Goal: Task Accomplishment & Management: Manage account settings

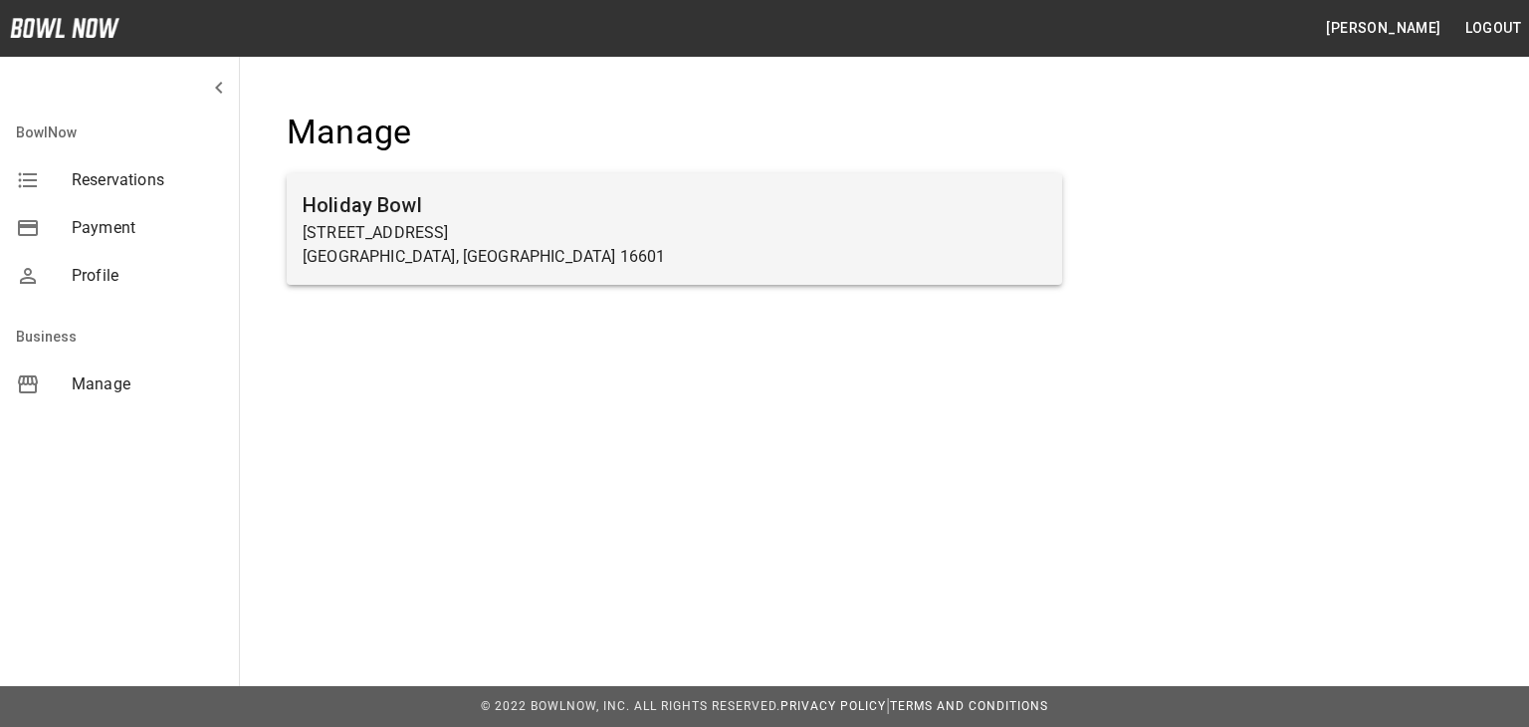
click at [498, 256] on p "[GEOGRAPHIC_DATA], [GEOGRAPHIC_DATA] 16601" at bounding box center [675, 257] width 744 height 24
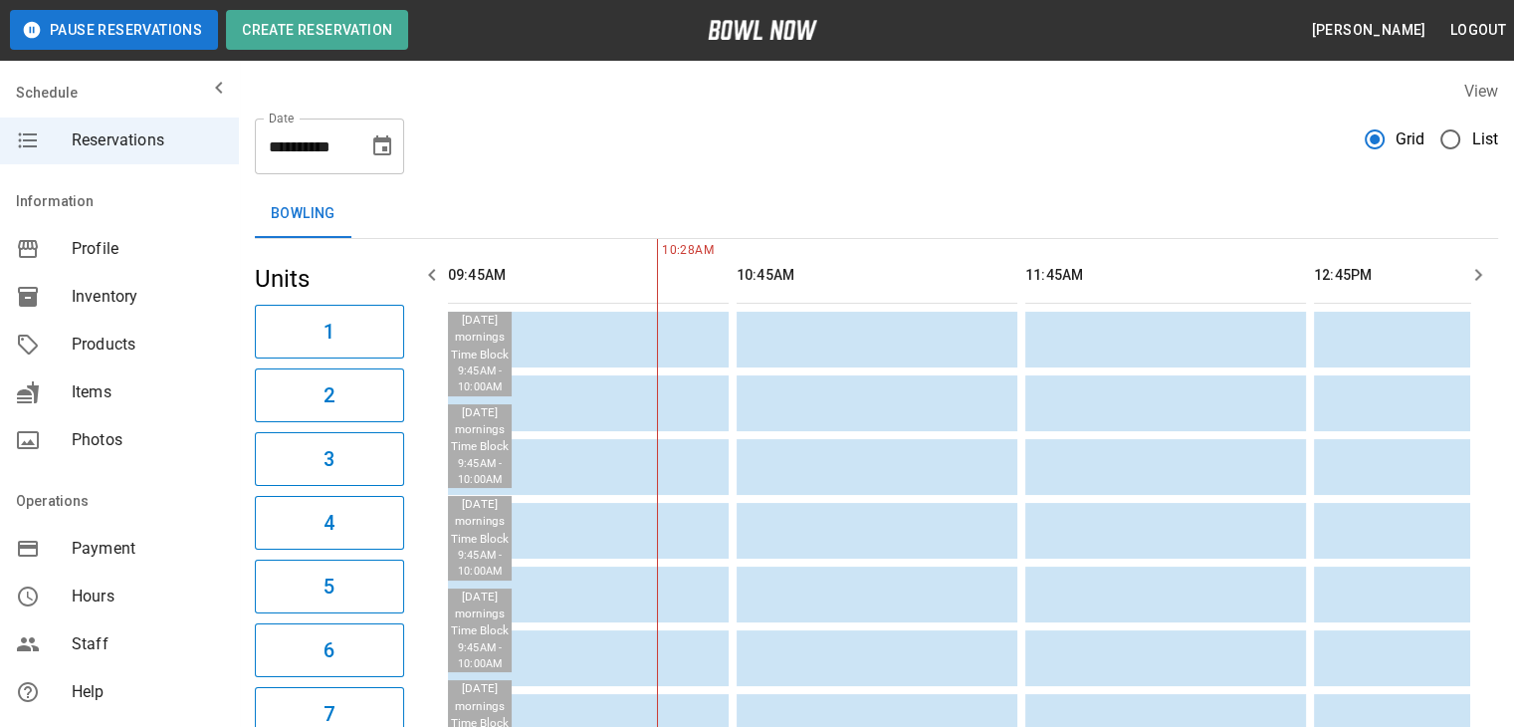
scroll to position [0, 289]
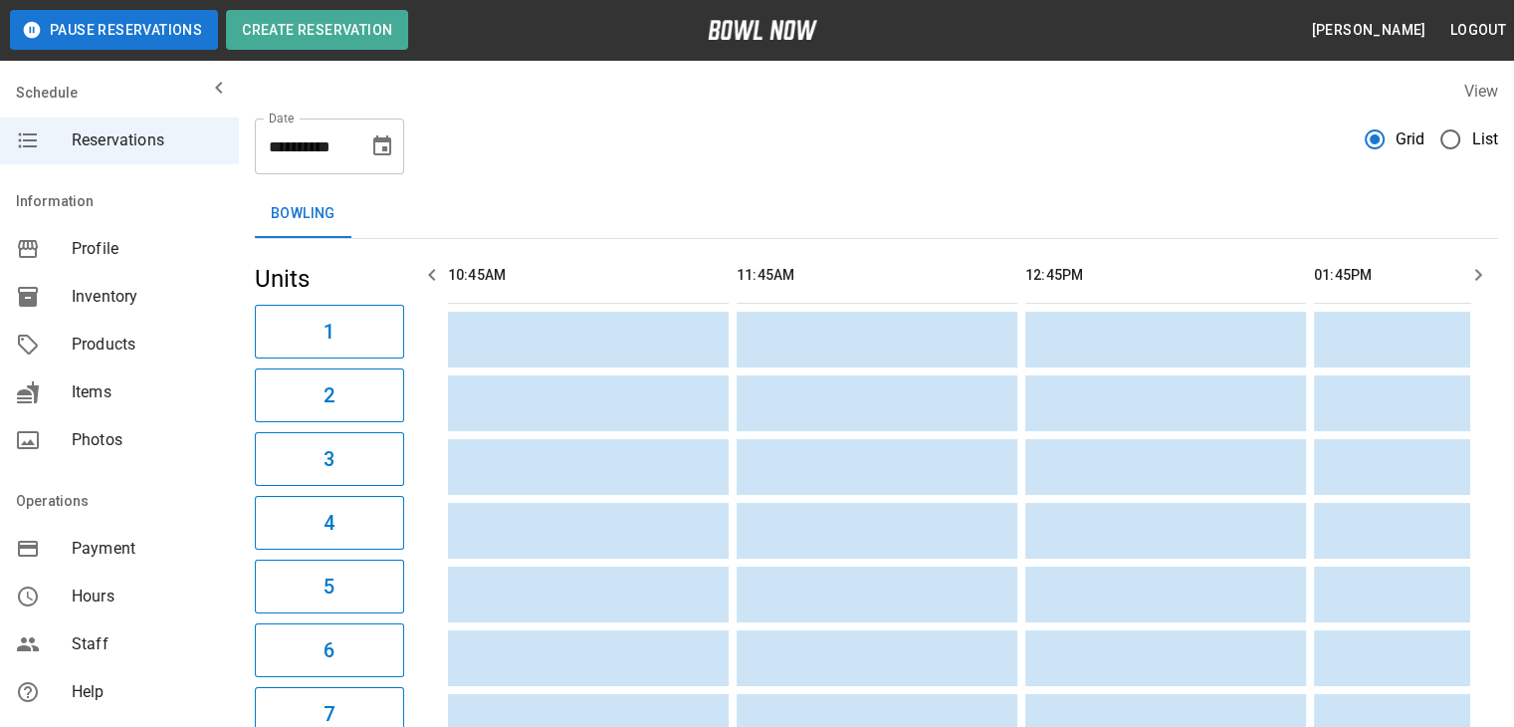
click at [97, 292] on span "Inventory" at bounding box center [147, 297] width 151 height 24
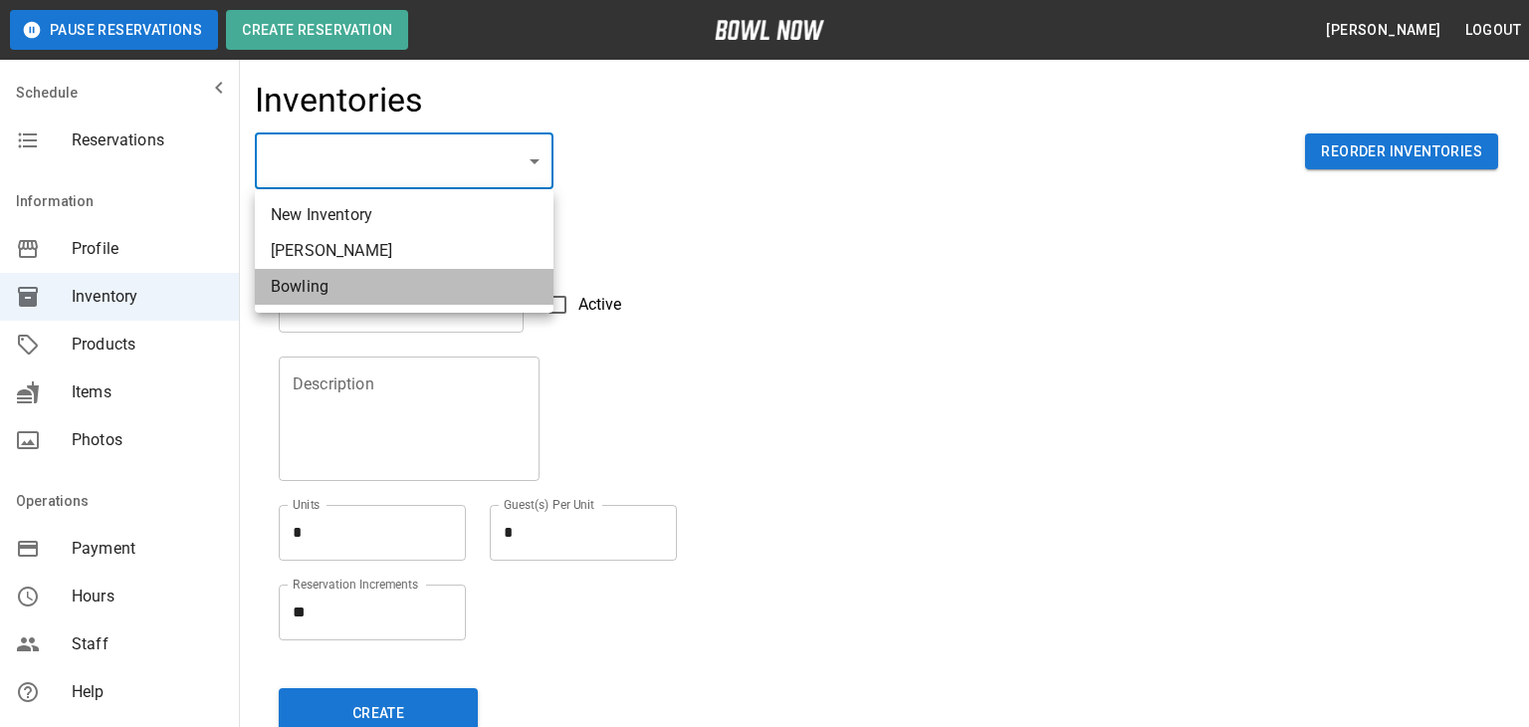
click at [430, 280] on li "Bowling" at bounding box center [404, 287] width 299 height 36
type input "**********"
type input "*******"
type textarea "**"
type textarea "*"
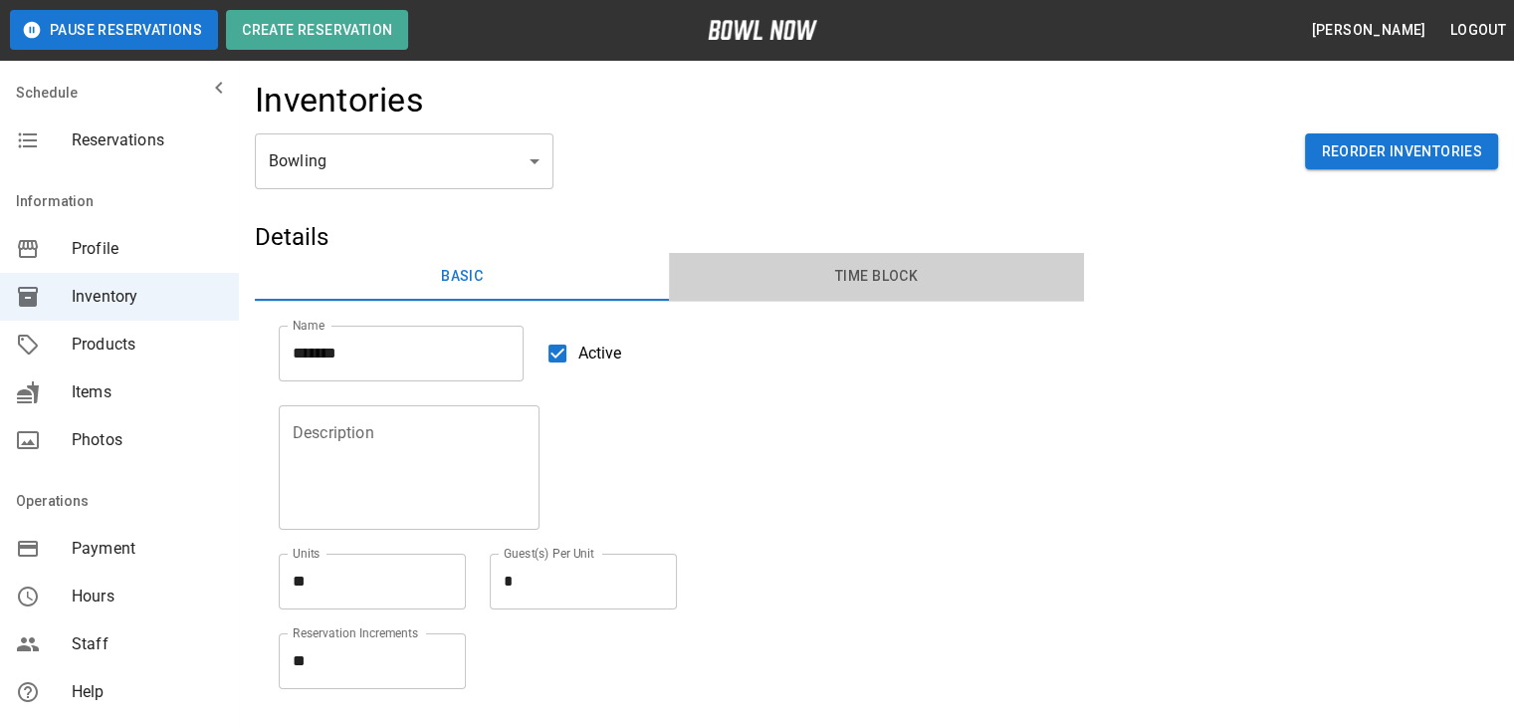
click at [888, 284] on button "Time Block" at bounding box center [876, 277] width 414 height 48
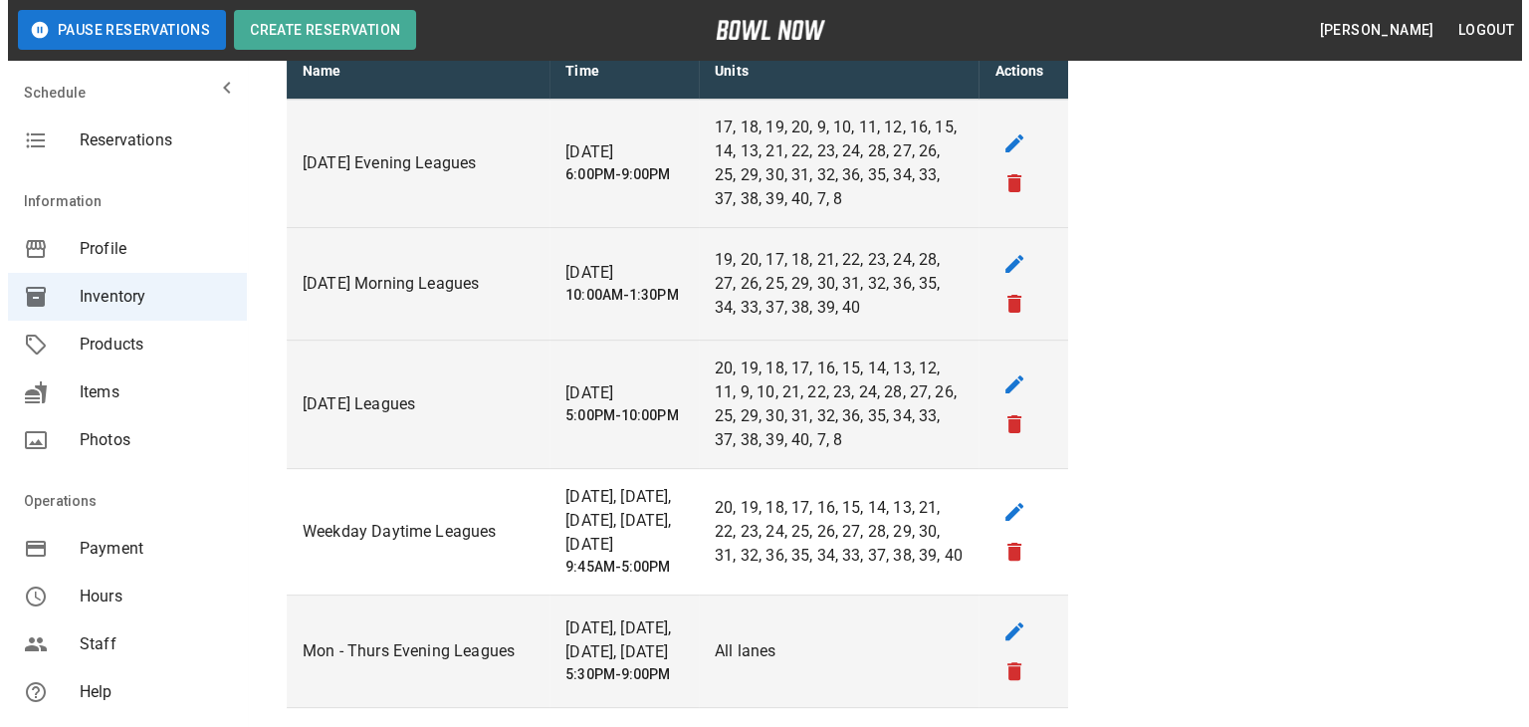
scroll to position [299, 0]
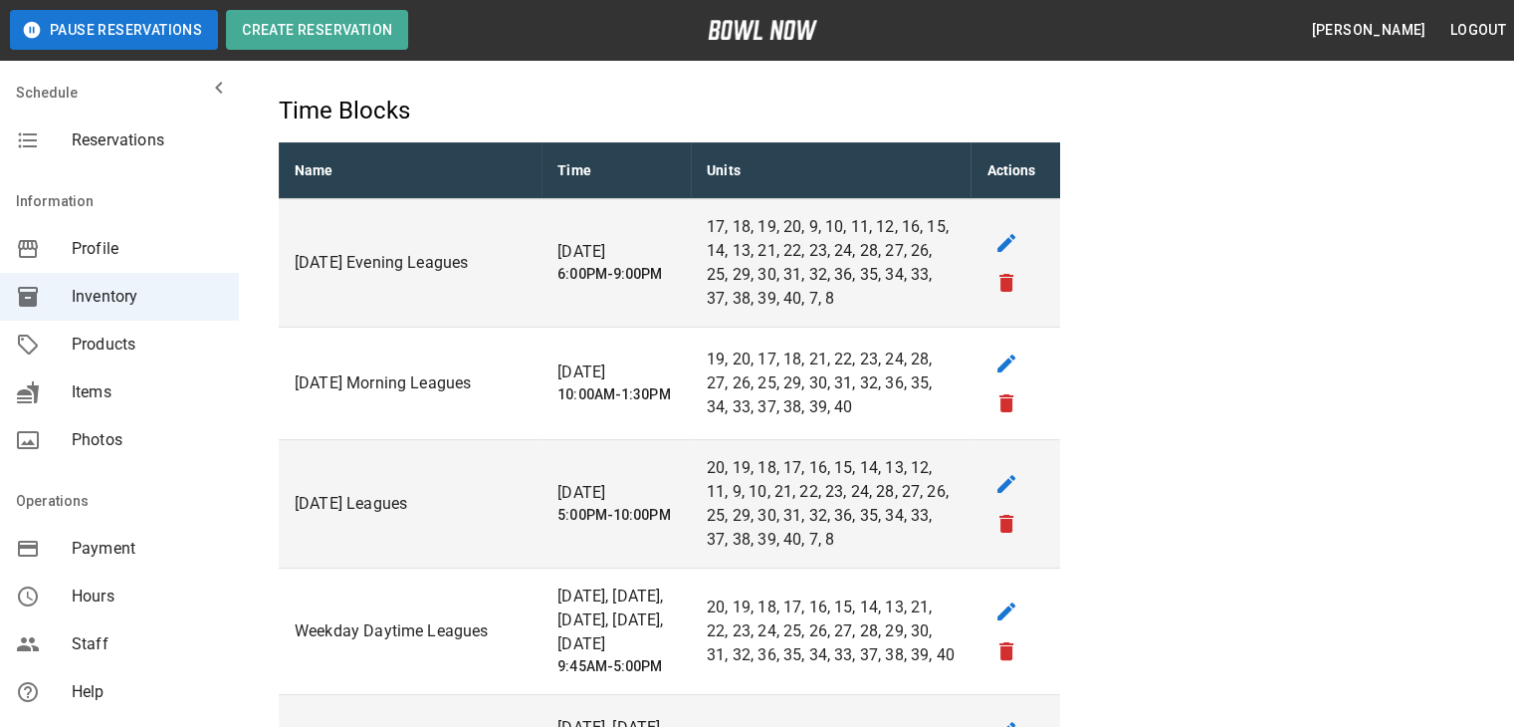
click at [567, 263] on p "[DATE]" at bounding box center [615, 252] width 117 height 24
click at [999, 247] on icon "edit" at bounding box center [1006, 243] width 18 height 18
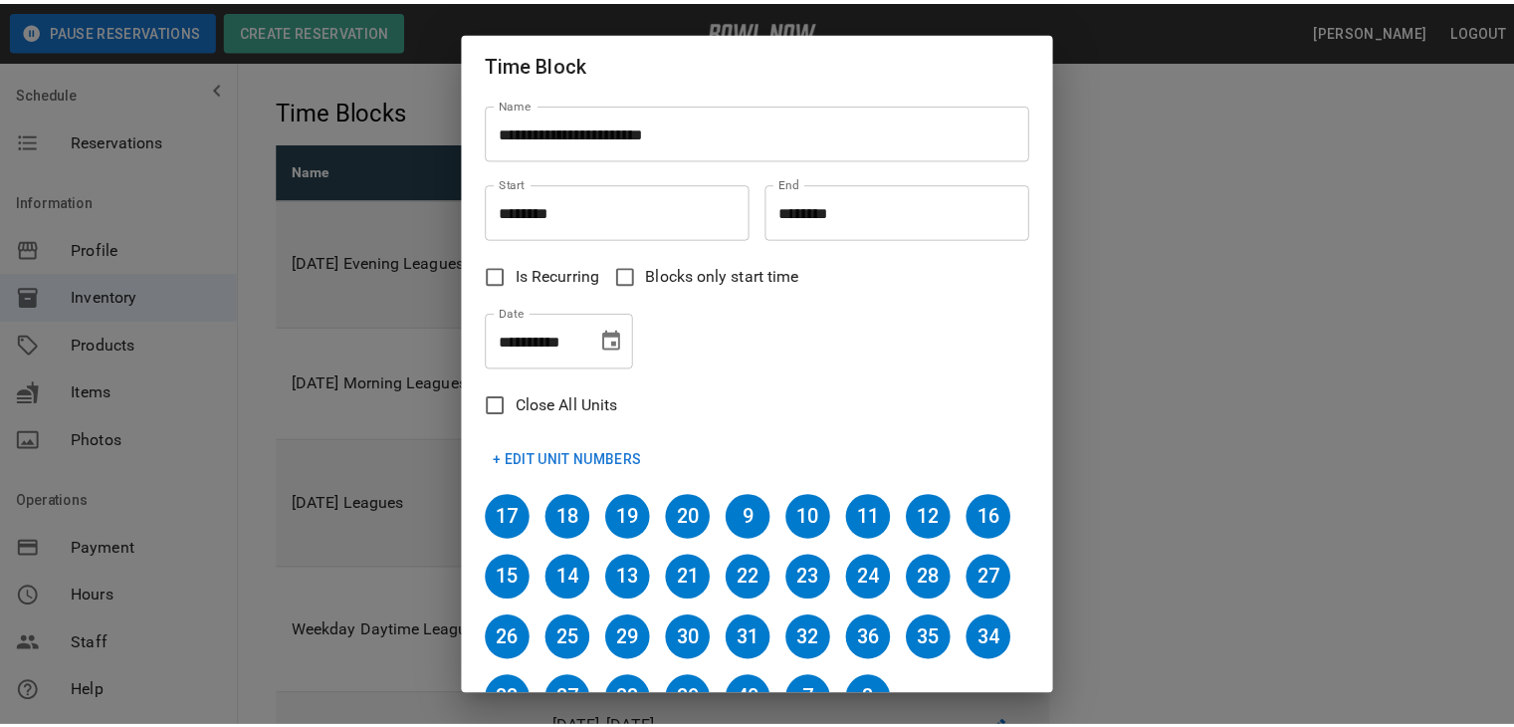
scroll to position [212, 0]
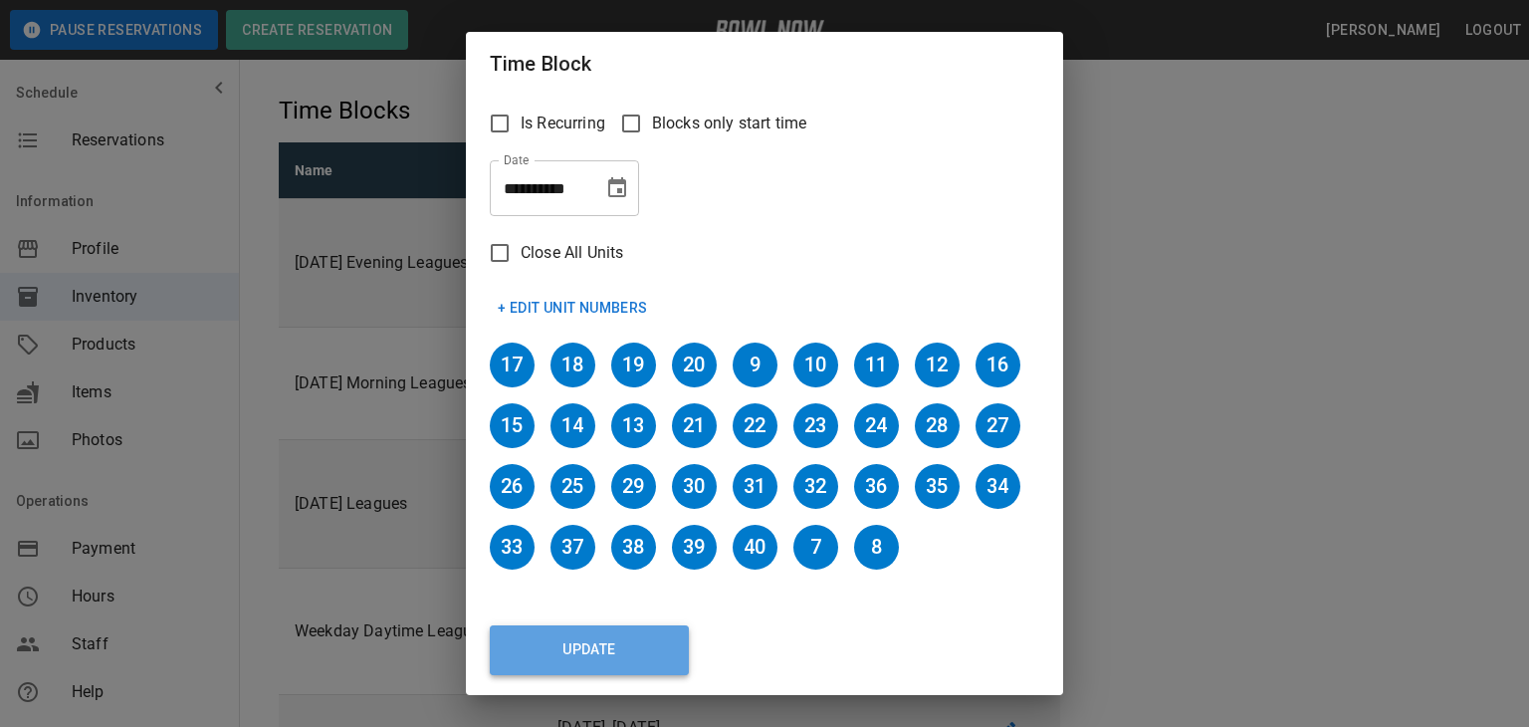
click at [606, 660] on button "Update" at bounding box center [589, 650] width 199 height 50
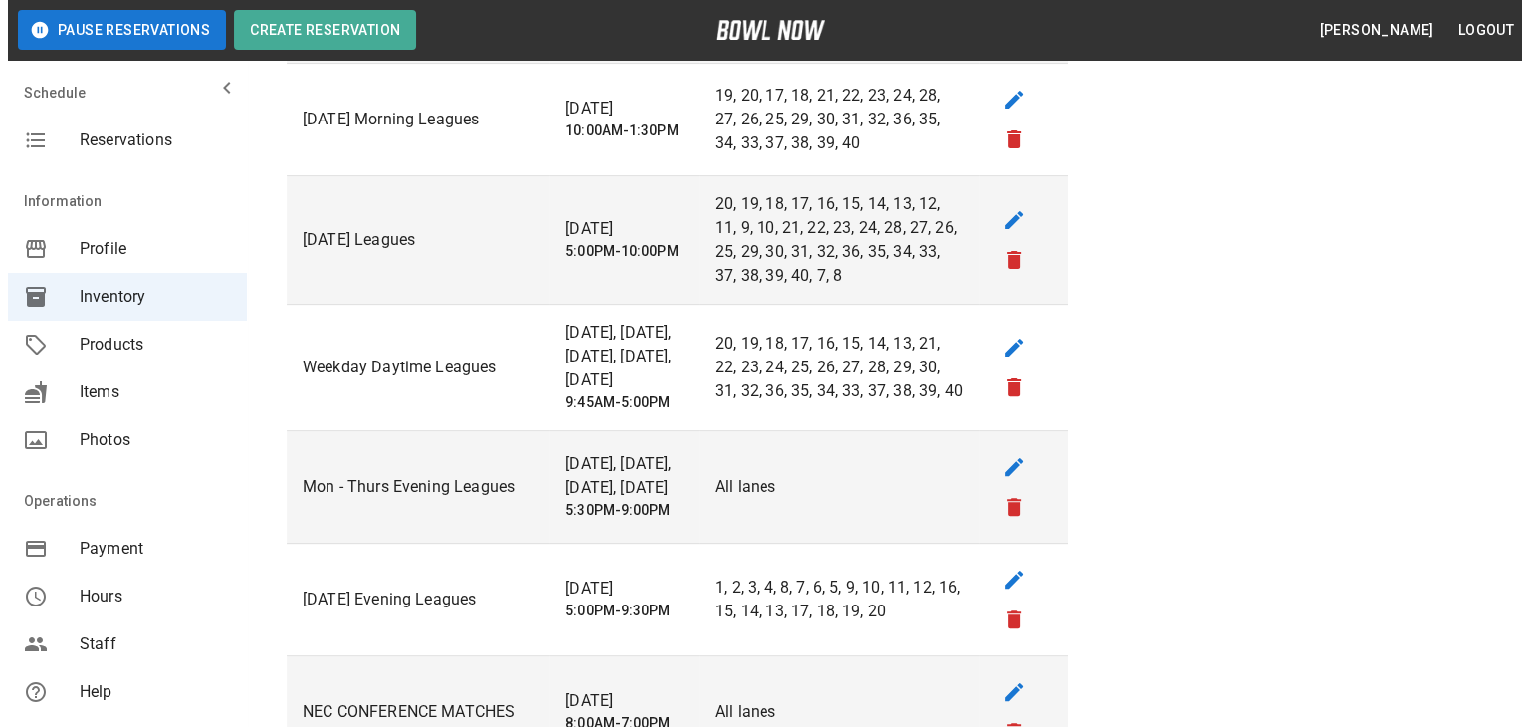
scroll to position [597, 0]
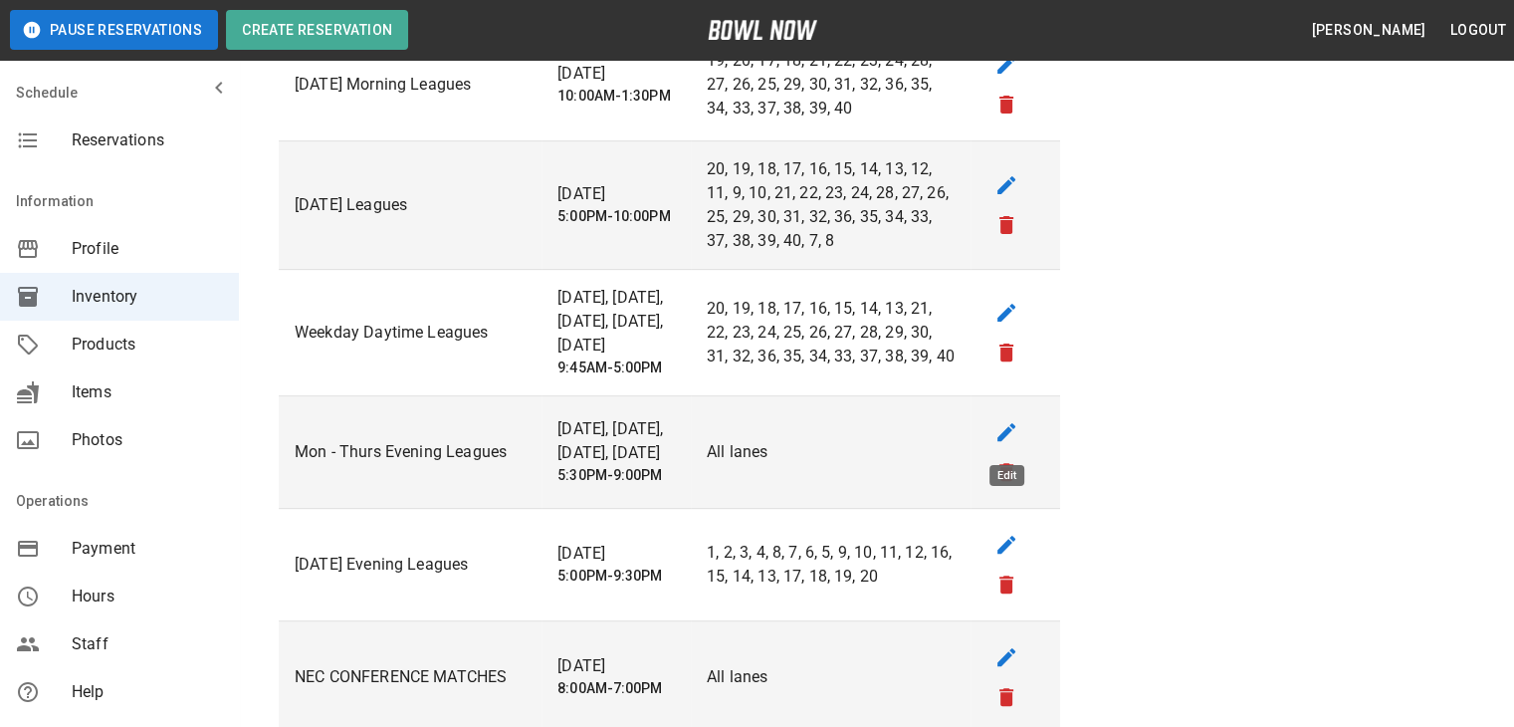
click at [1002, 431] on icon "edit" at bounding box center [1007, 432] width 24 height 24
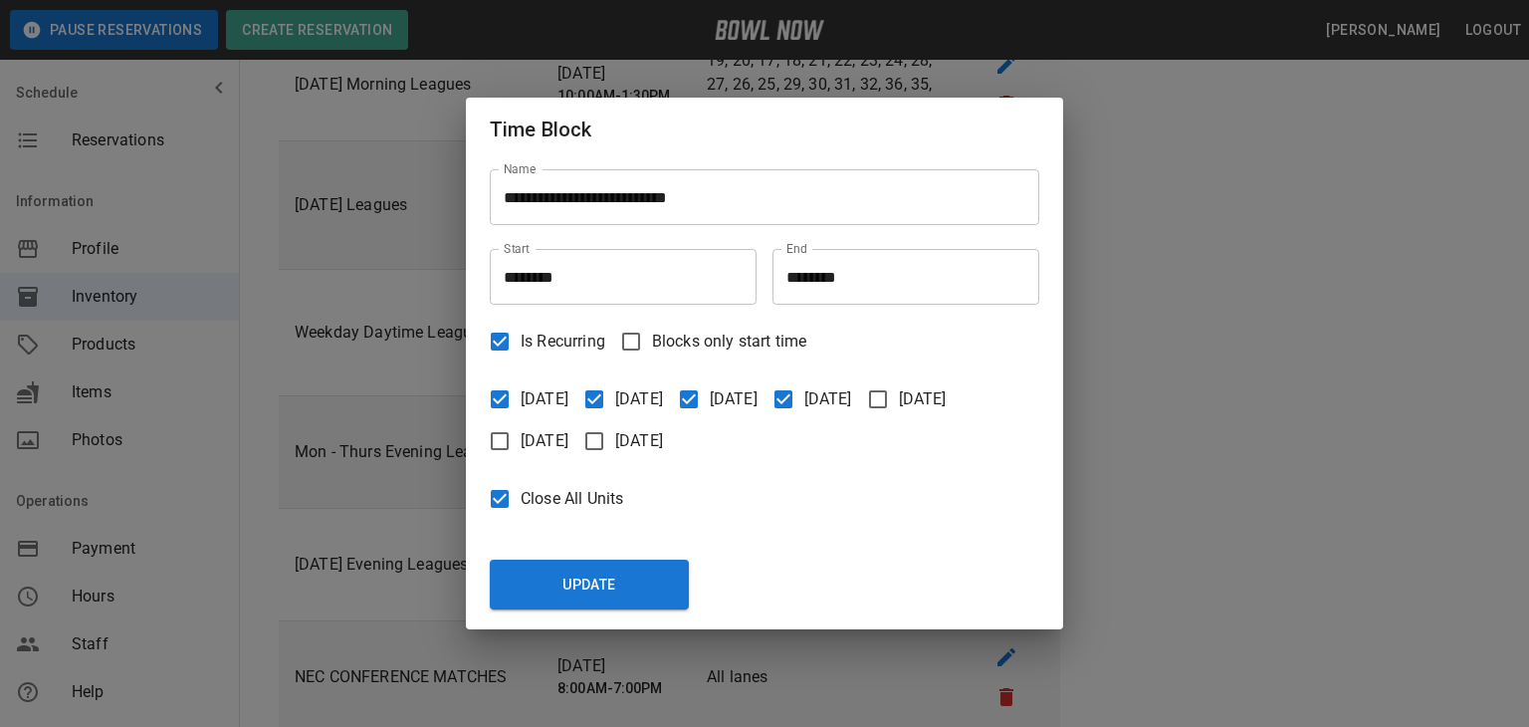
click at [538, 293] on input "********" at bounding box center [616, 277] width 253 height 56
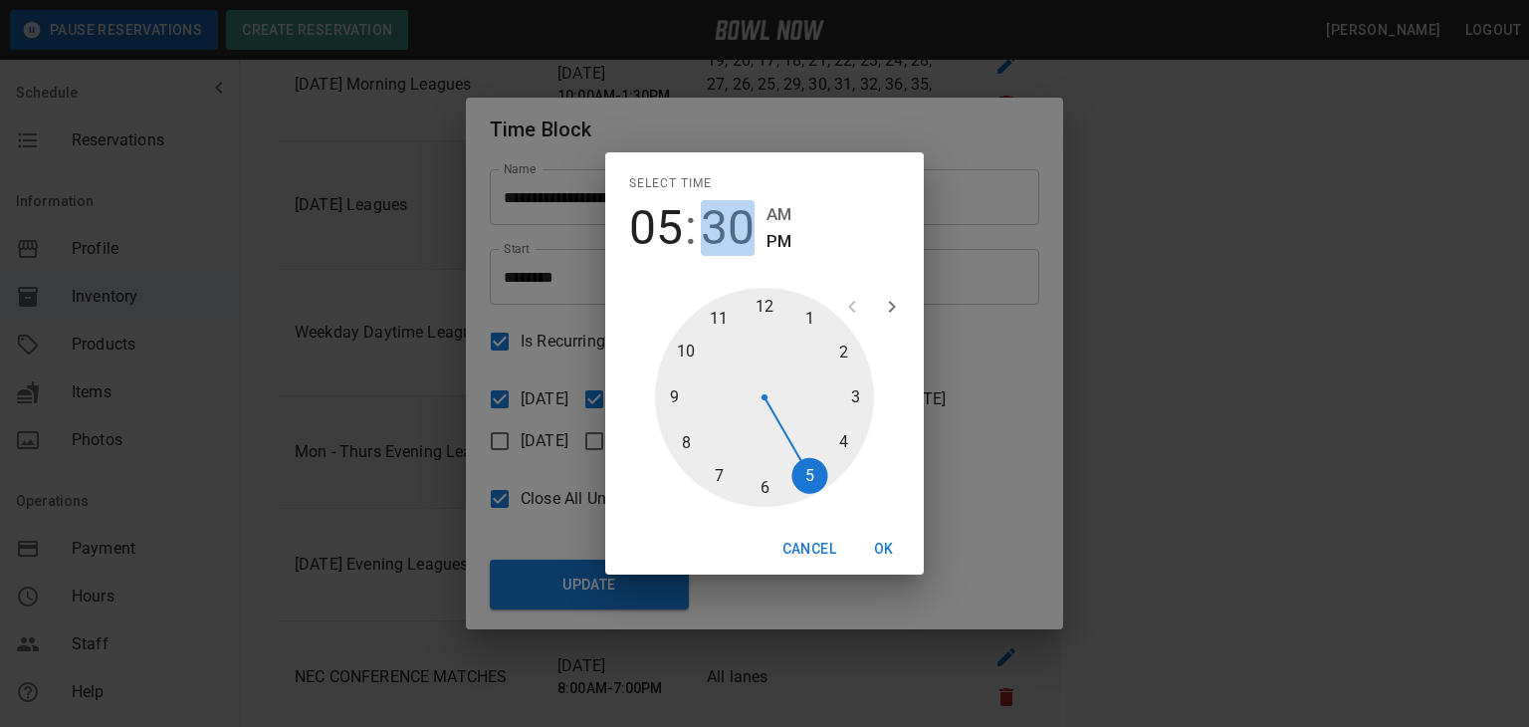
click at [727, 240] on span "30" at bounding box center [728, 228] width 54 height 56
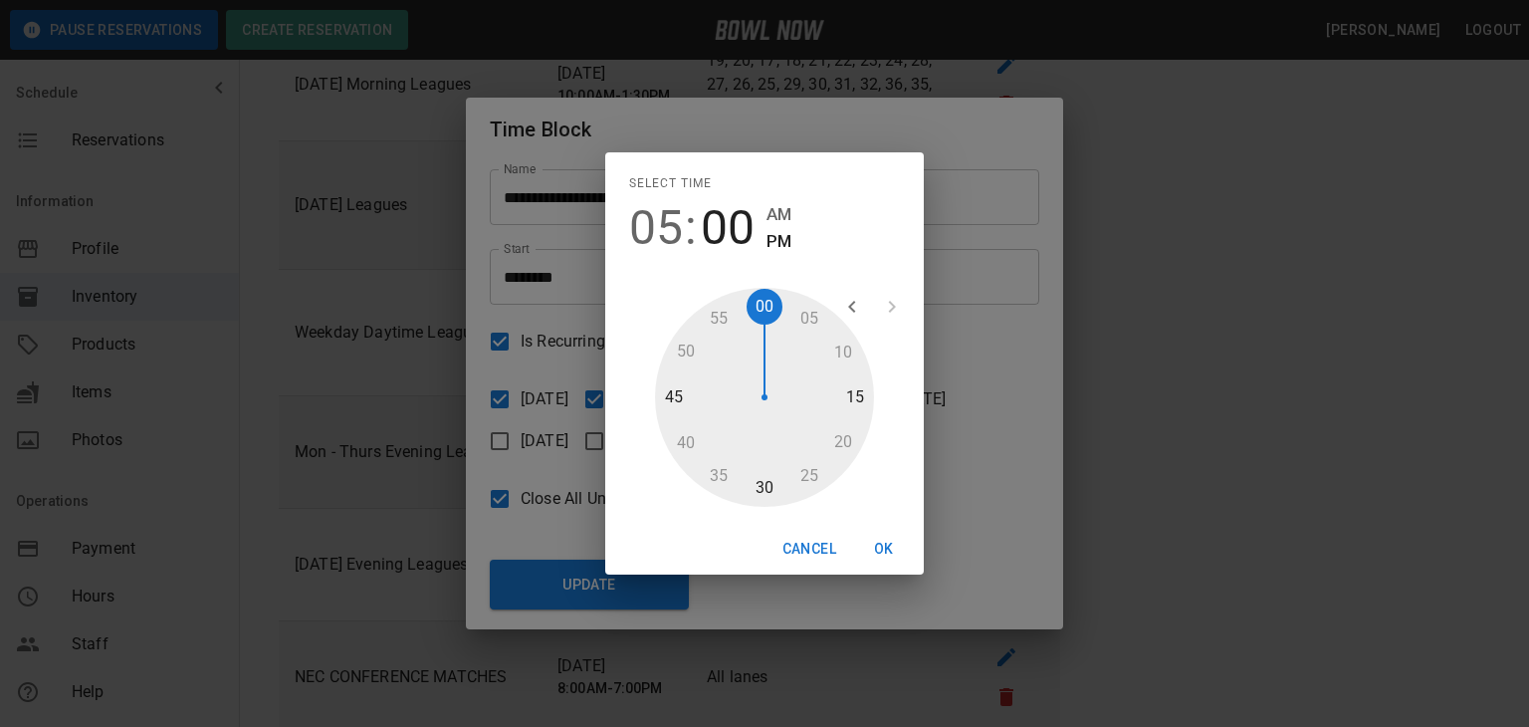
drag, startPoint x: 769, startPoint y: 485, endPoint x: 749, endPoint y: 346, distance: 139.8
click at [749, 346] on div at bounding box center [764, 397] width 219 height 219
click at [890, 554] on button "OK" at bounding box center [884, 549] width 64 height 37
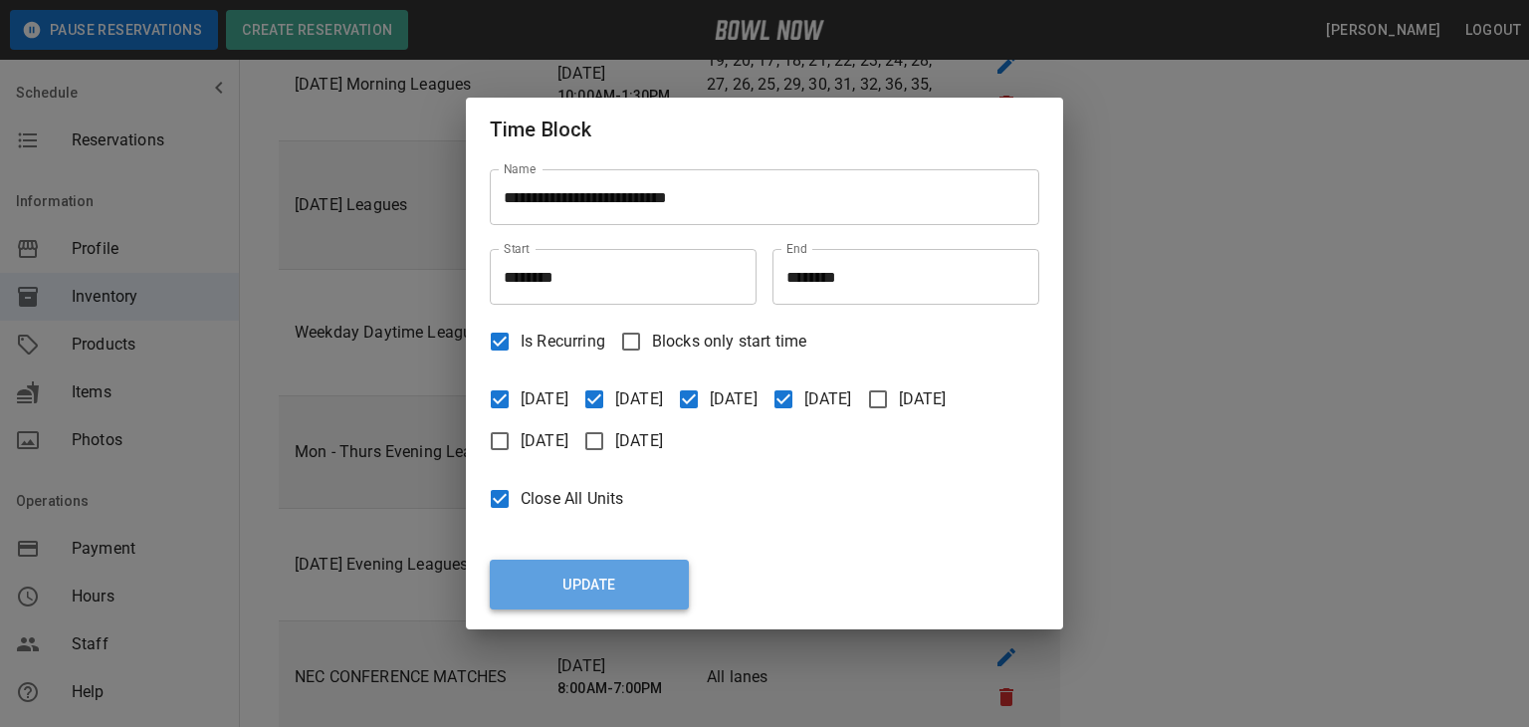
click at [639, 584] on button "Update" at bounding box center [589, 584] width 199 height 50
type input "********"
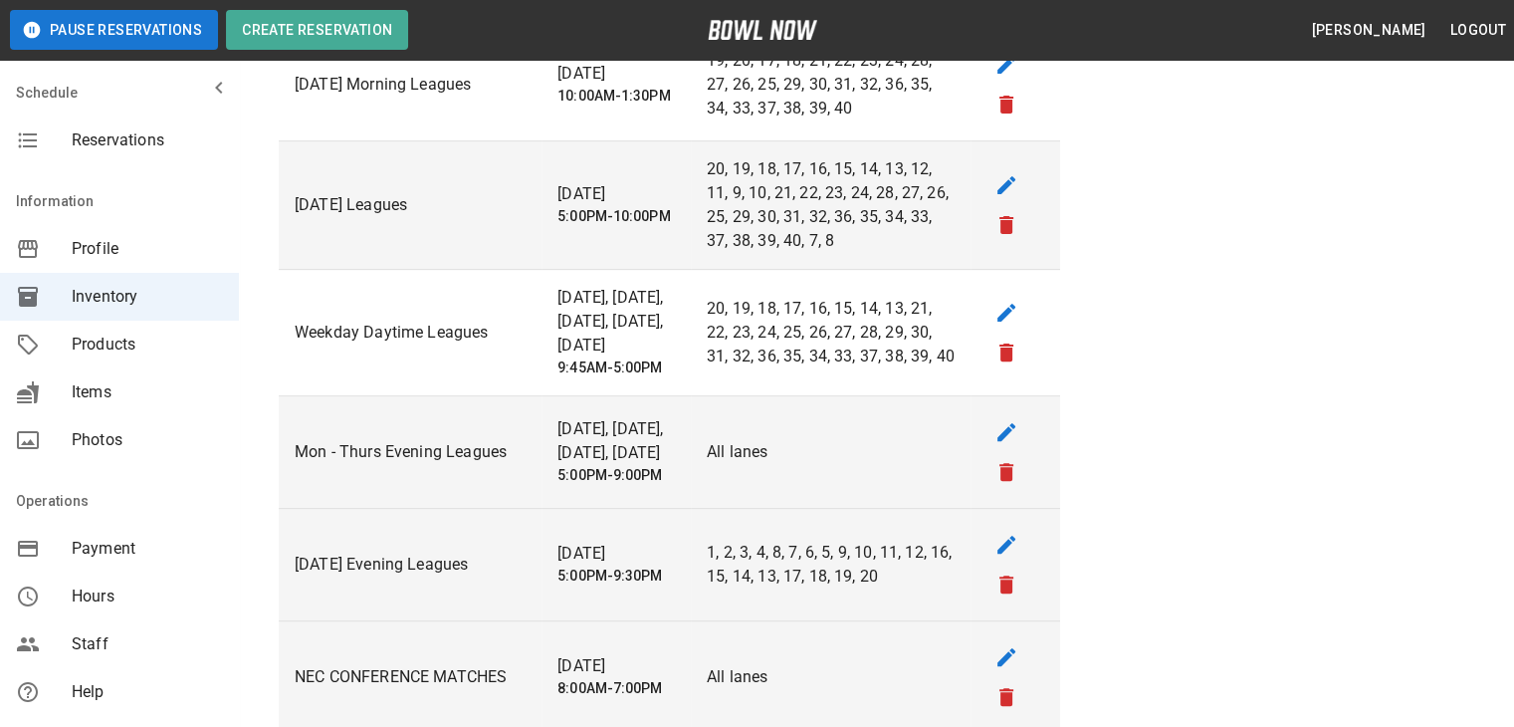
click at [580, 560] on p "[DATE]" at bounding box center [615, 554] width 117 height 24
click at [1006, 542] on icon "edit" at bounding box center [1006, 545] width 18 height 18
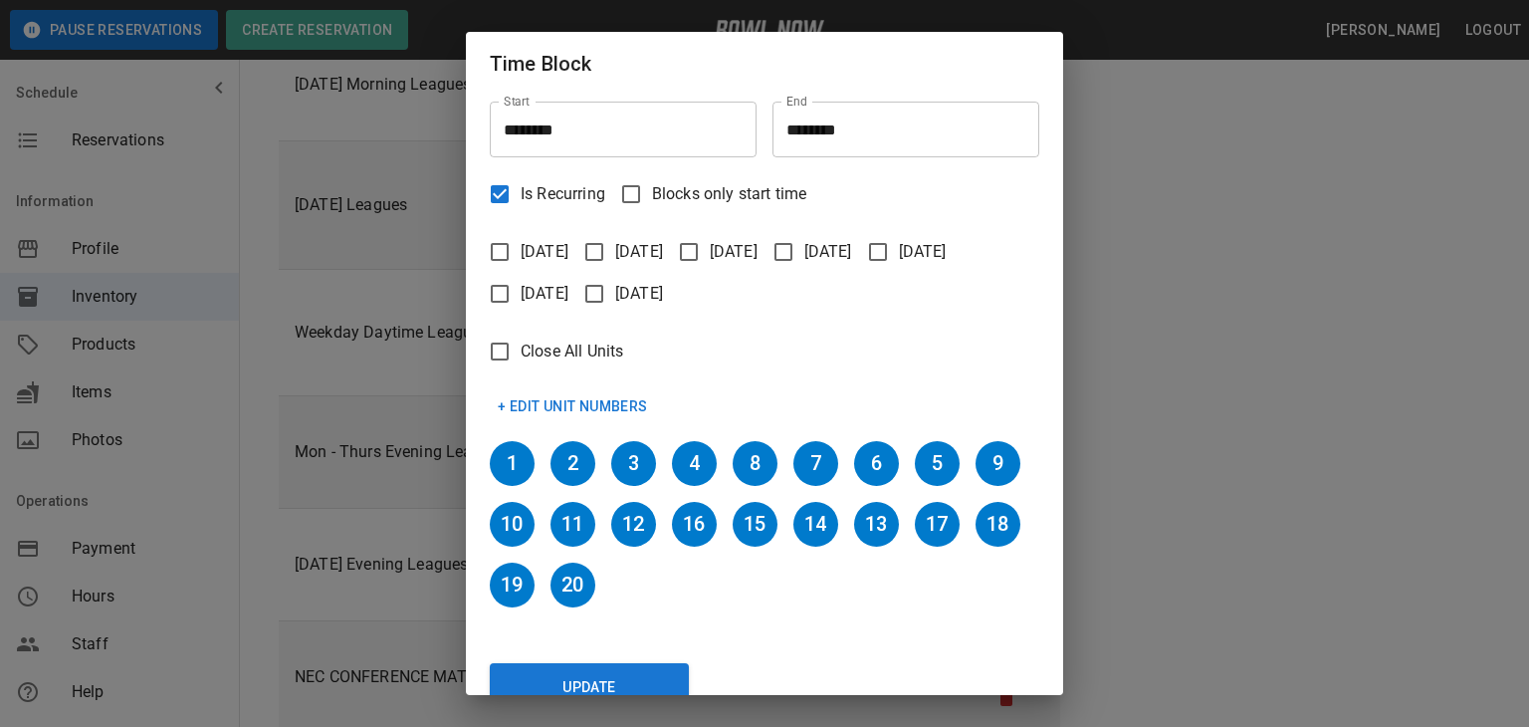
scroll to position [119, 0]
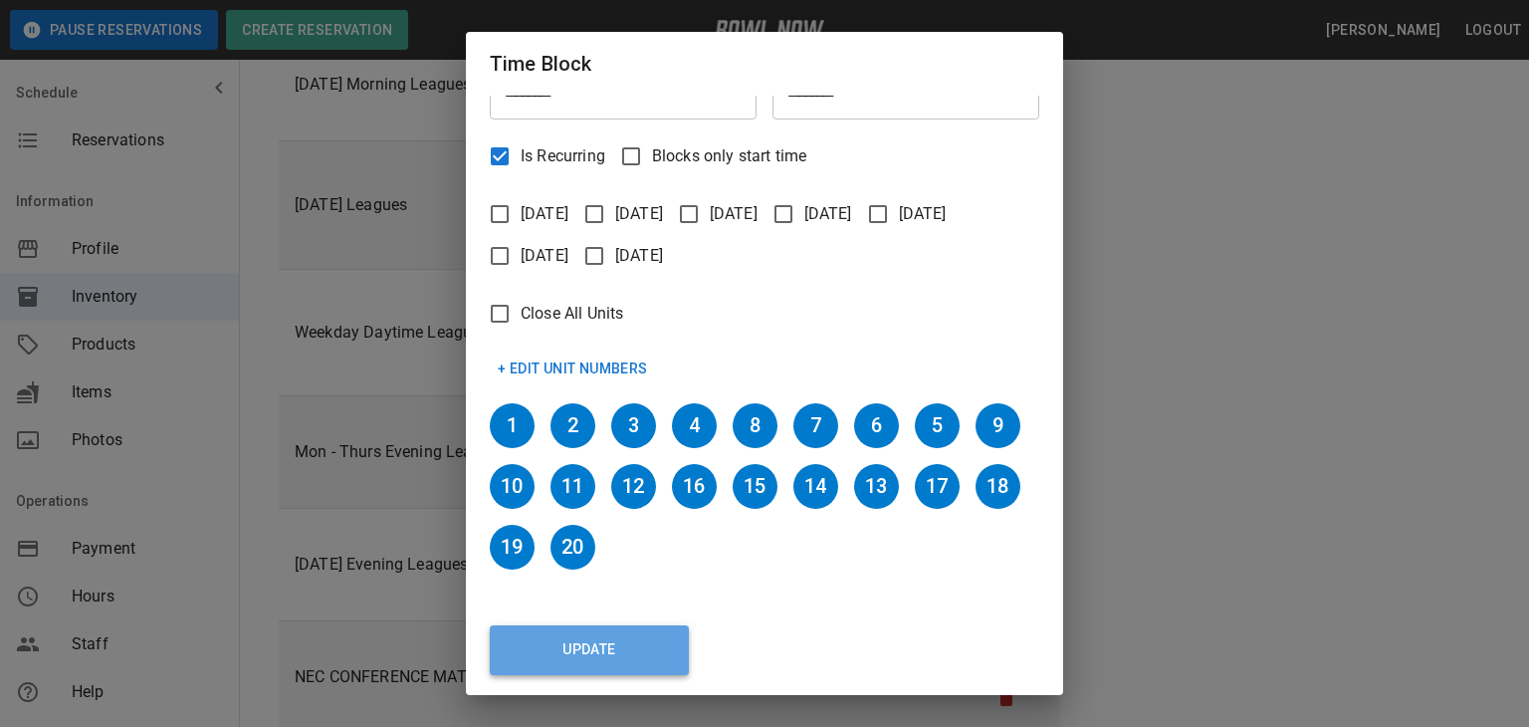
click at [605, 659] on button "Update" at bounding box center [589, 650] width 199 height 50
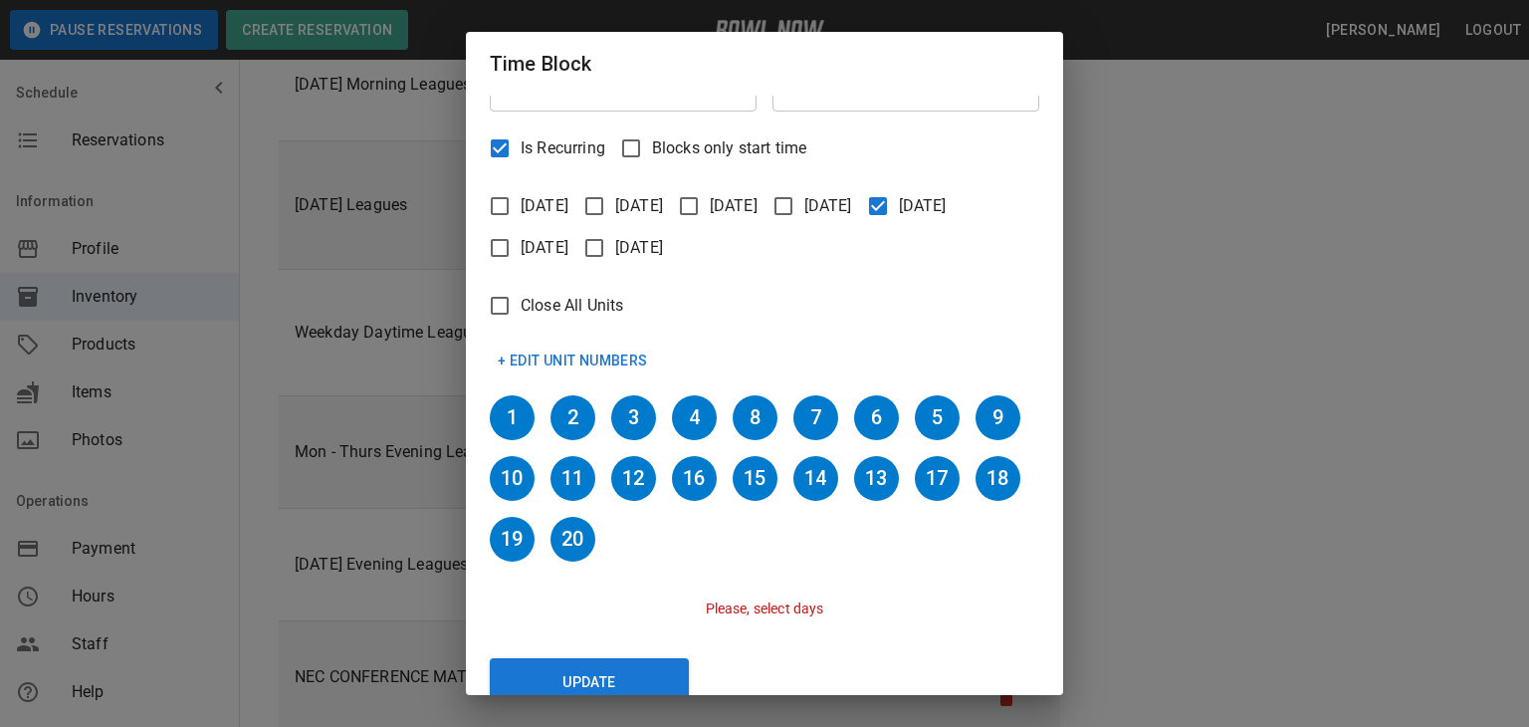
scroll to position [159, 0]
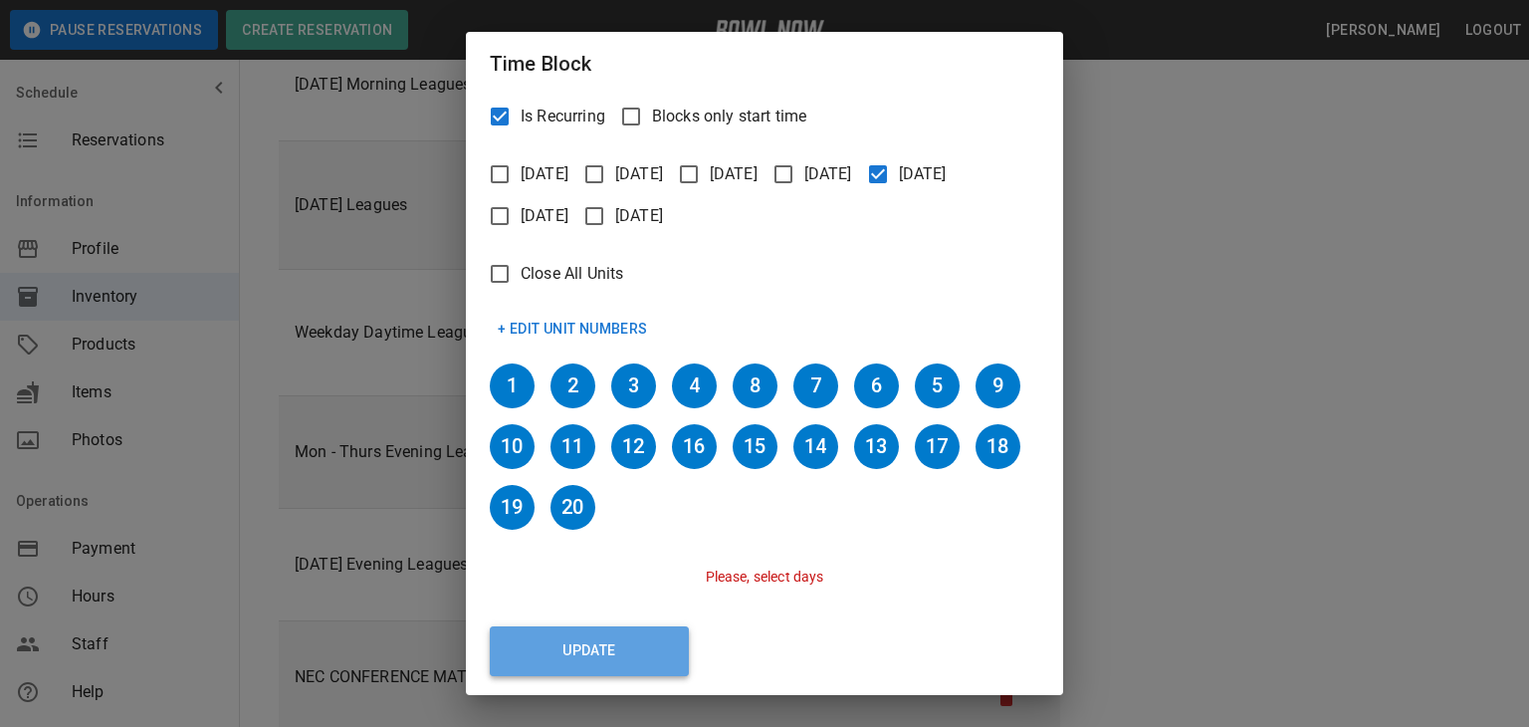
click at [611, 648] on button "Update" at bounding box center [589, 651] width 199 height 50
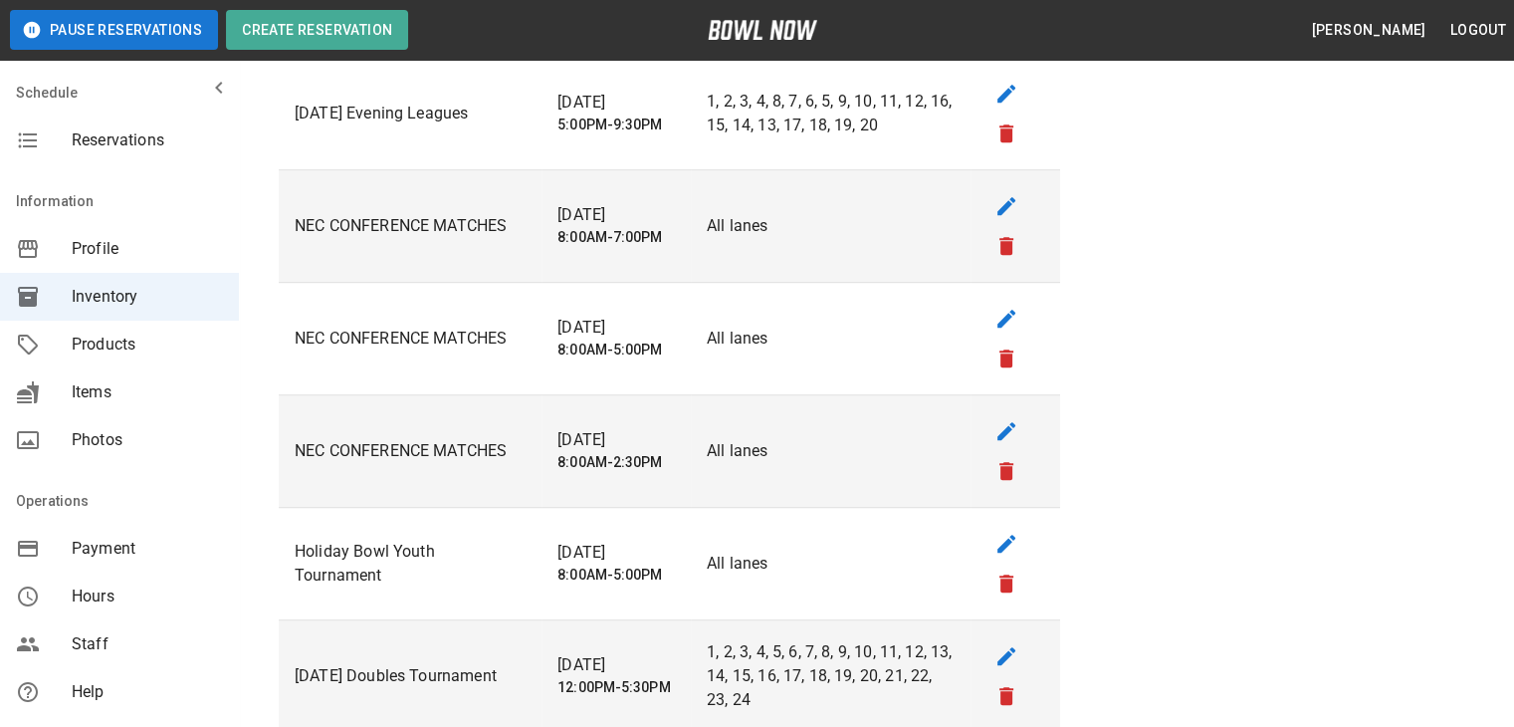
scroll to position [1095, 0]
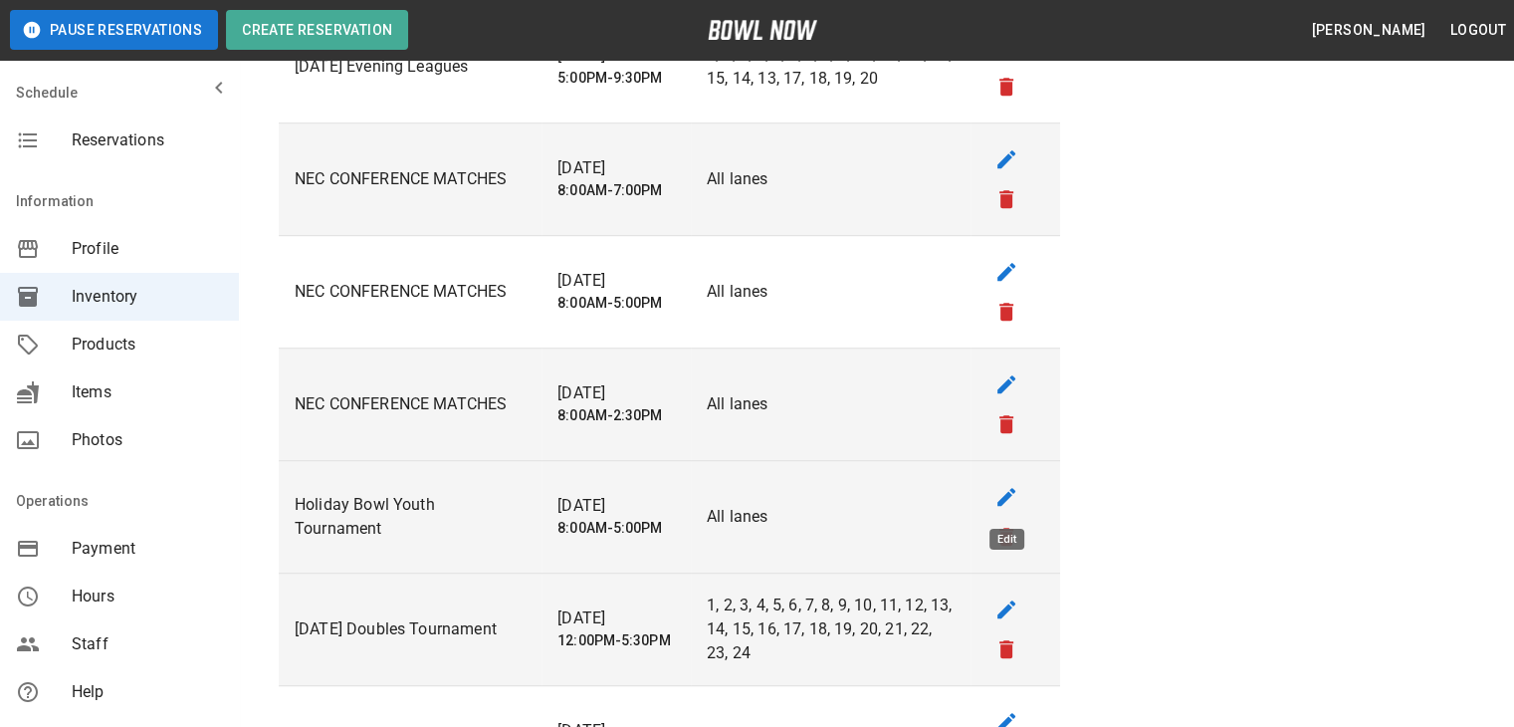
click at [1000, 494] on icon "edit" at bounding box center [1007, 497] width 24 height 24
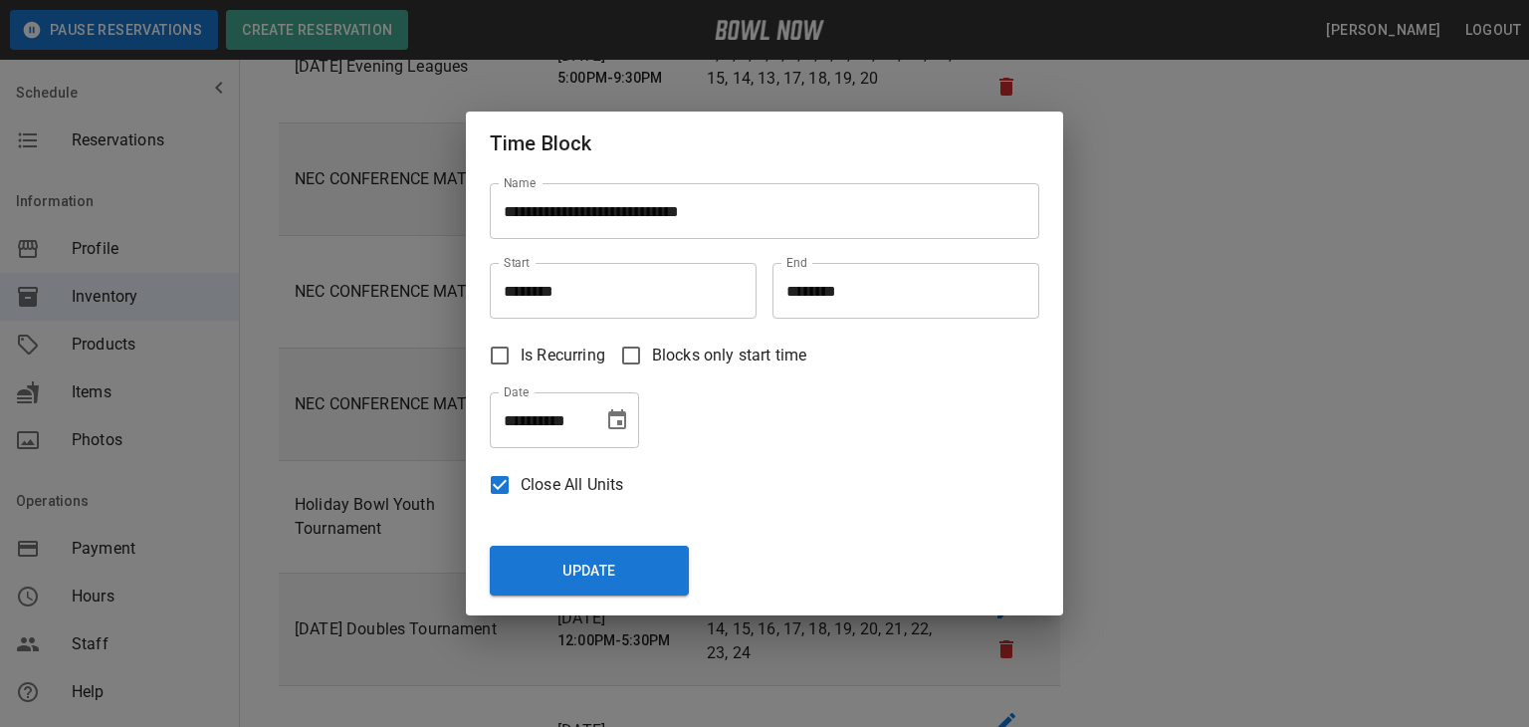
click at [611, 415] on icon "Choose date, selected date is Dec 6, 2025" at bounding box center [617, 419] width 18 height 20
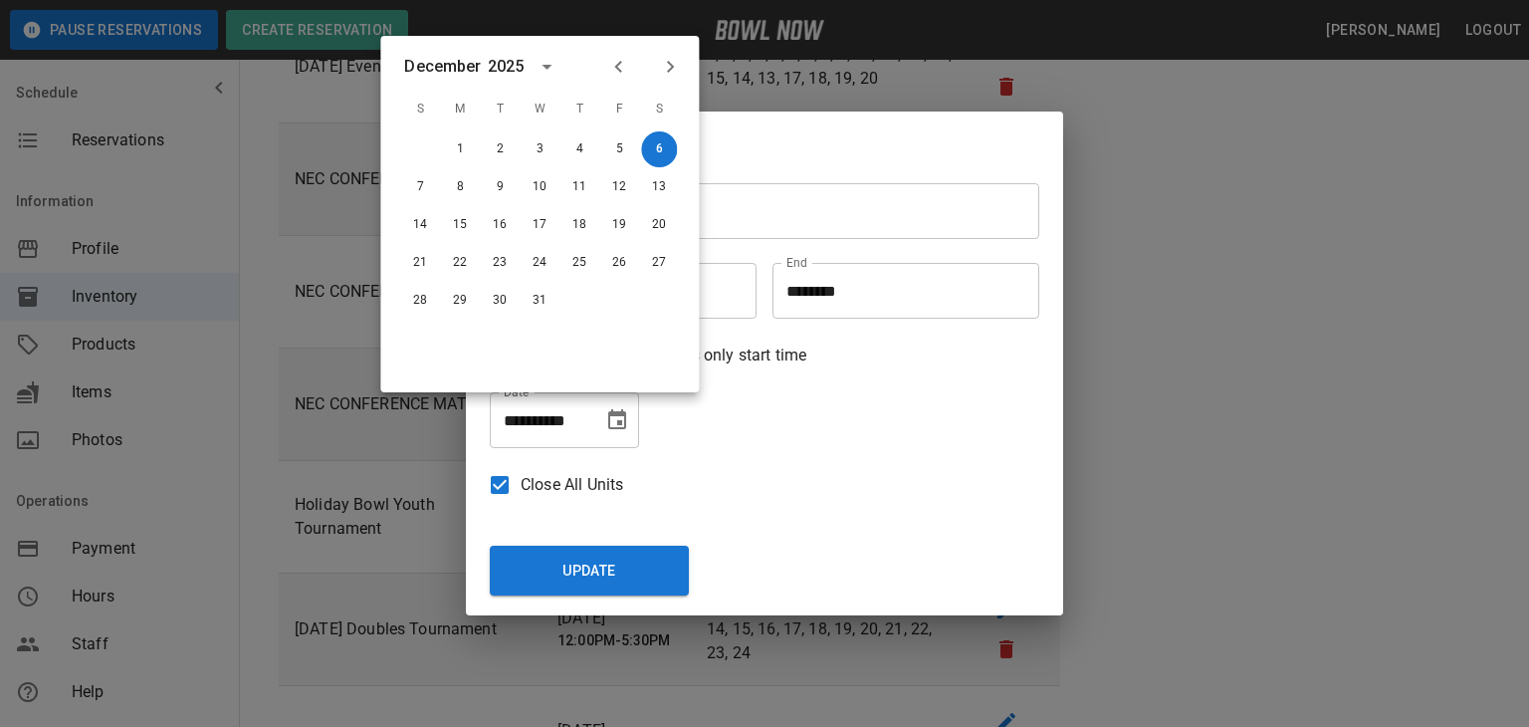
click at [618, 66] on icon "Previous month" at bounding box center [618, 67] width 24 height 24
click at [418, 337] on button "30" at bounding box center [420, 339] width 36 height 36
type input "**********"
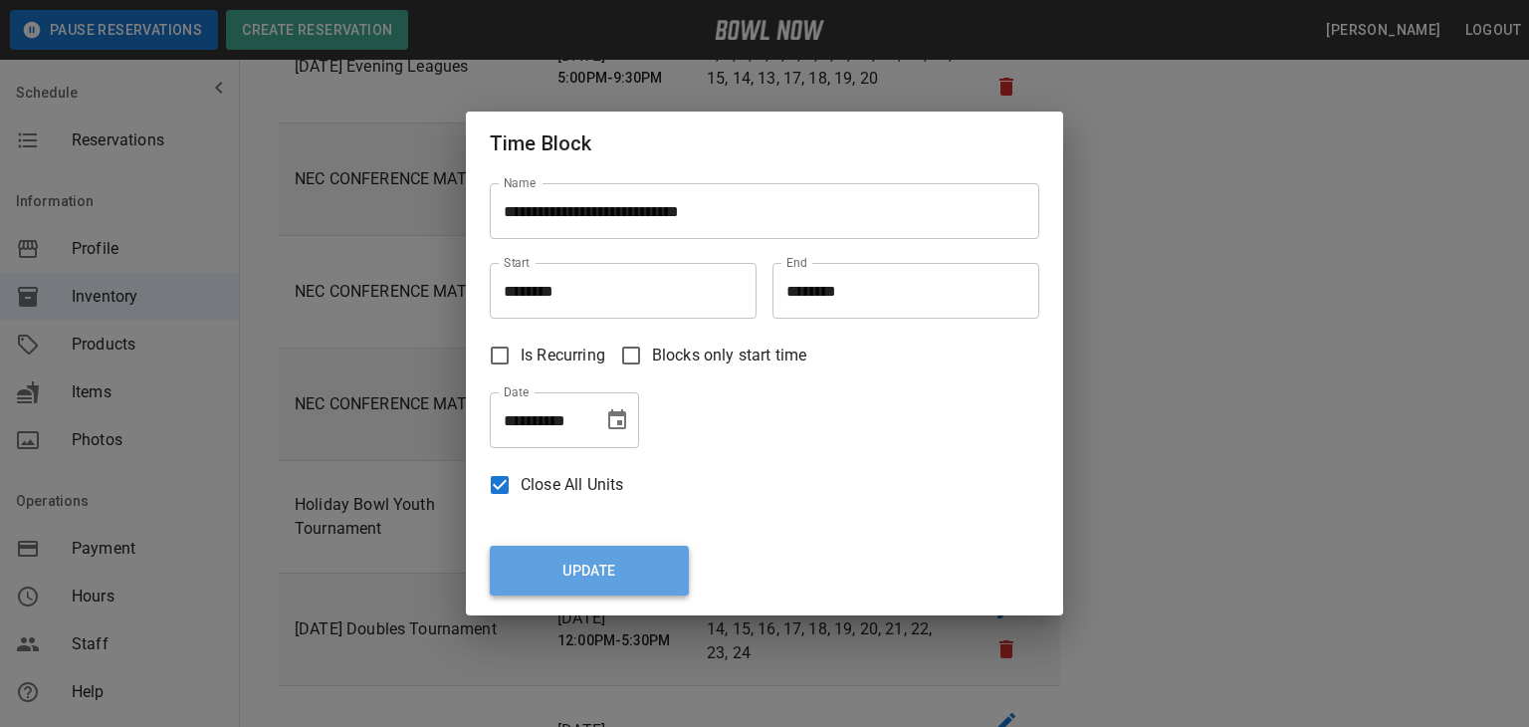
click at [607, 574] on button "Update" at bounding box center [589, 571] width 199 height 50
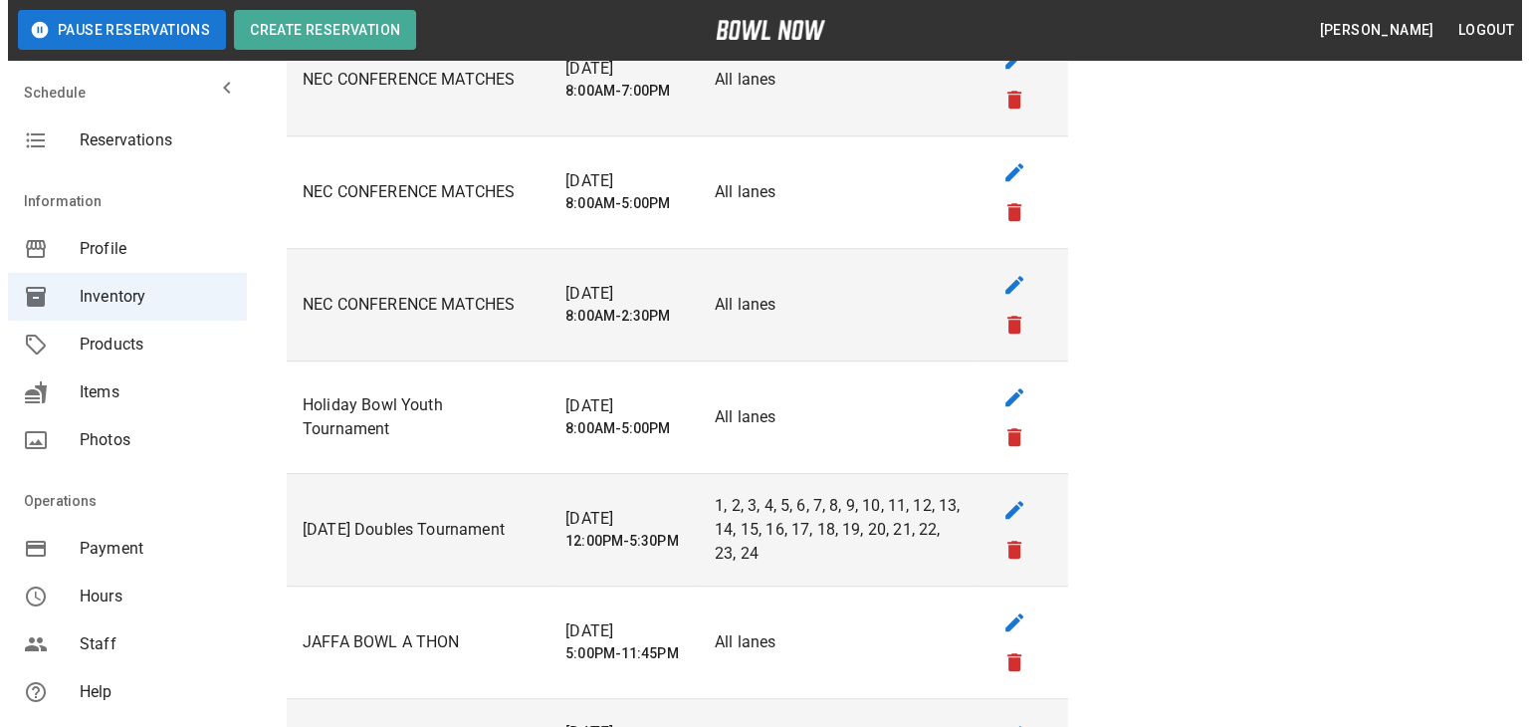
scroll to position [1294, 0]
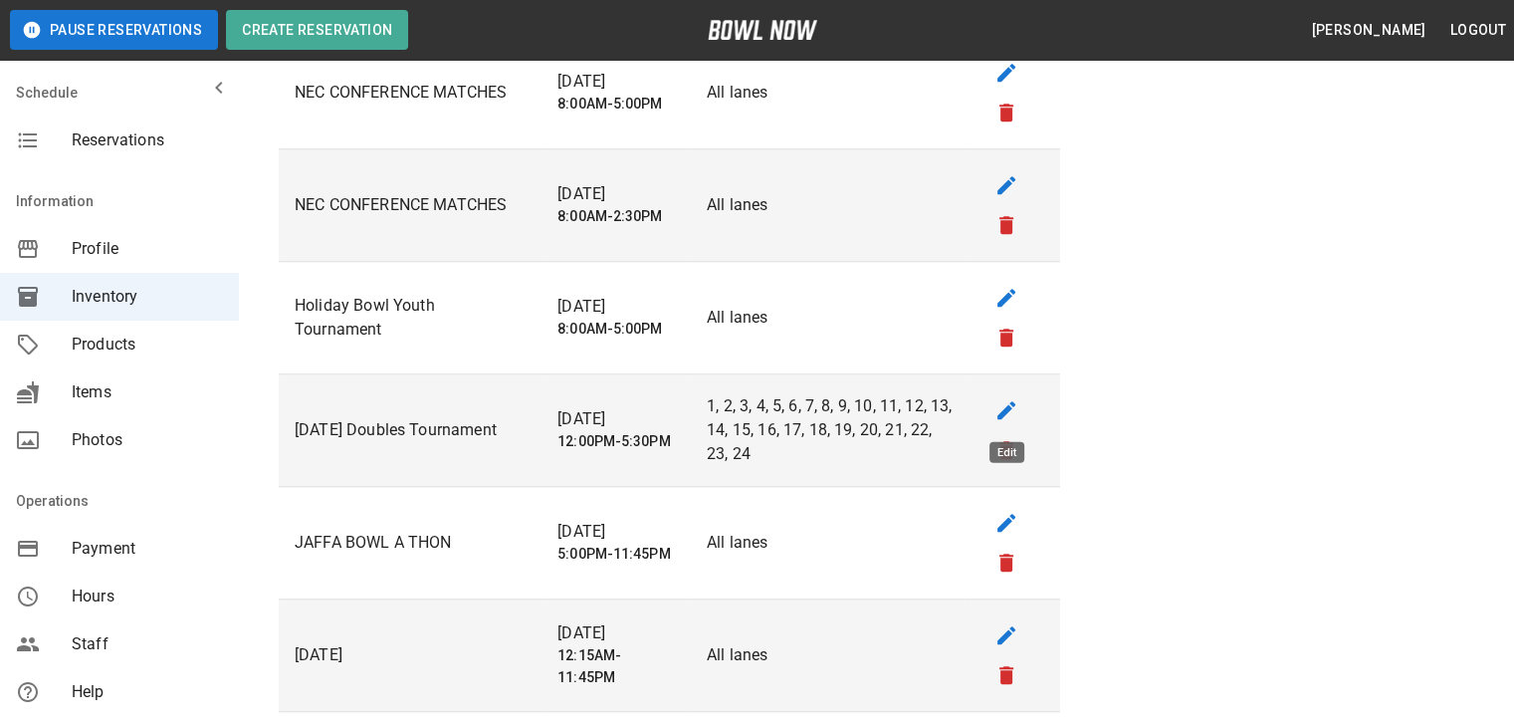
click at [1005, 410] on icon "edit" at bounding box center [1006, 410] width 18 height 18
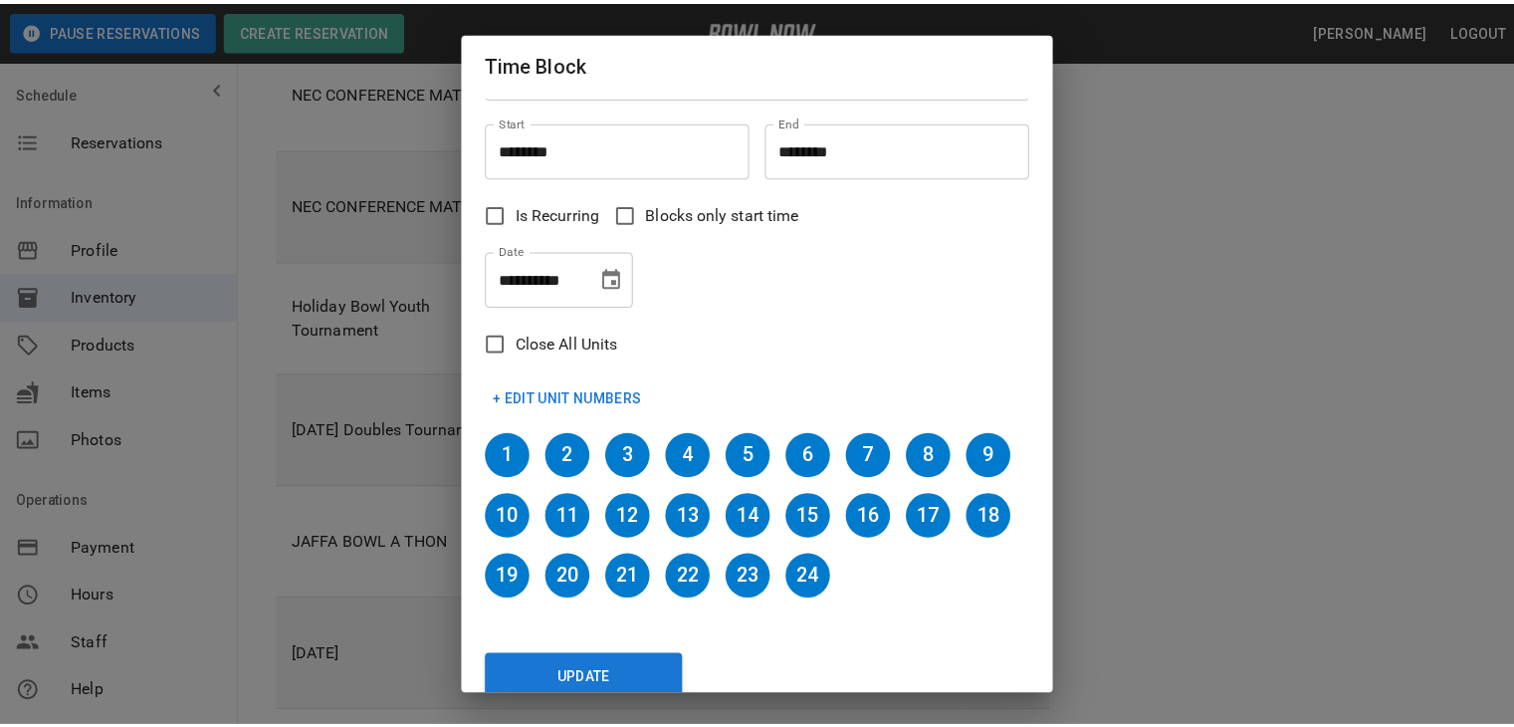
scroll to position [92, 0]
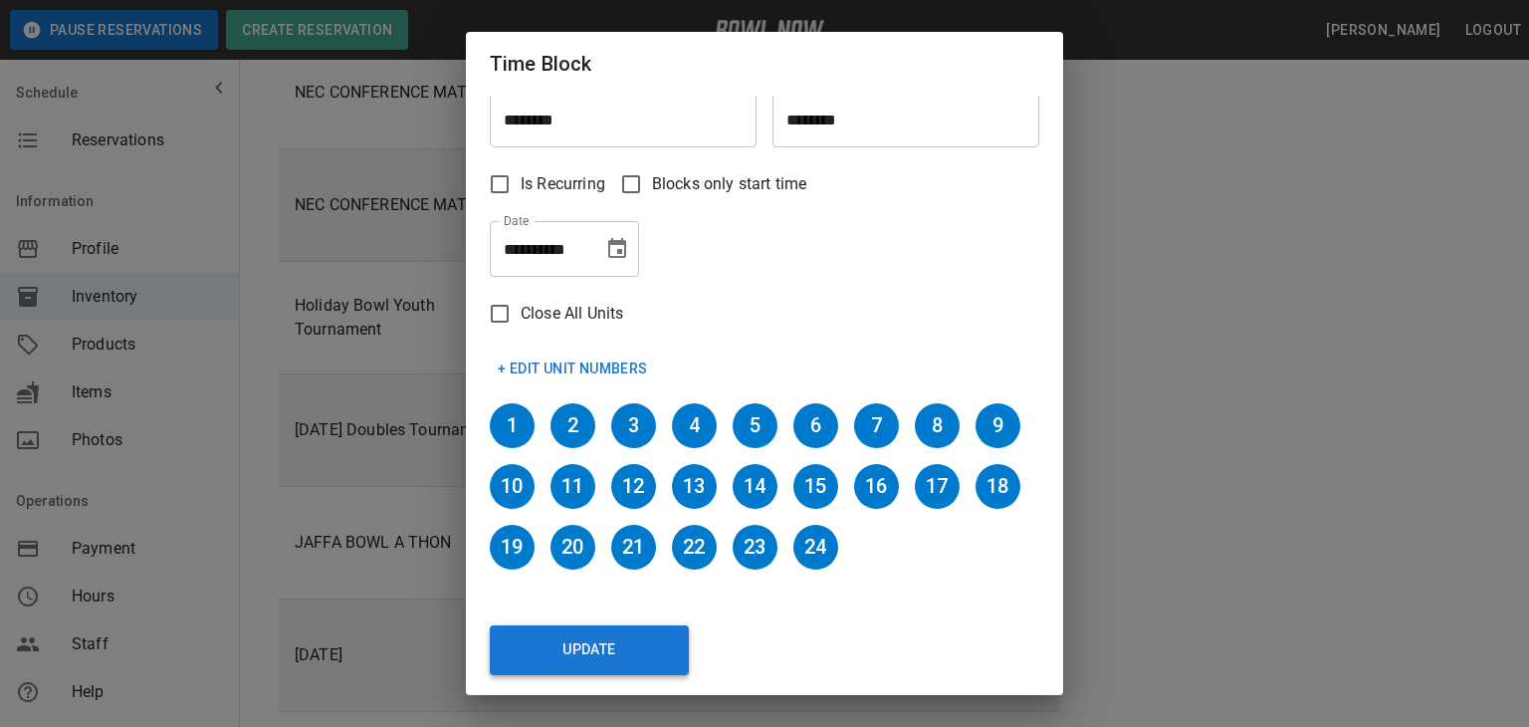
click at [612, 646] on button "Update" at bounding box center [589, 650] width 199 height 50
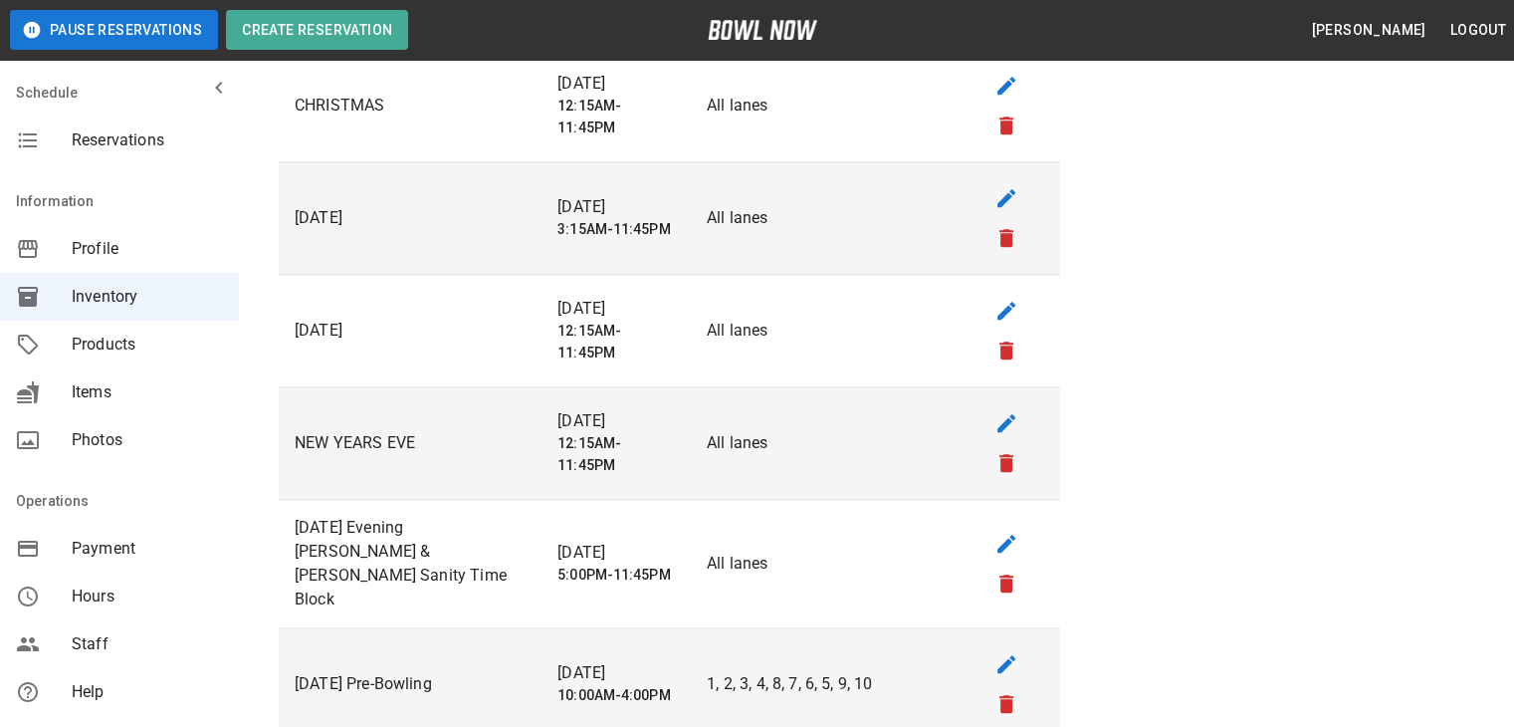
scroll to position [1991, 0]
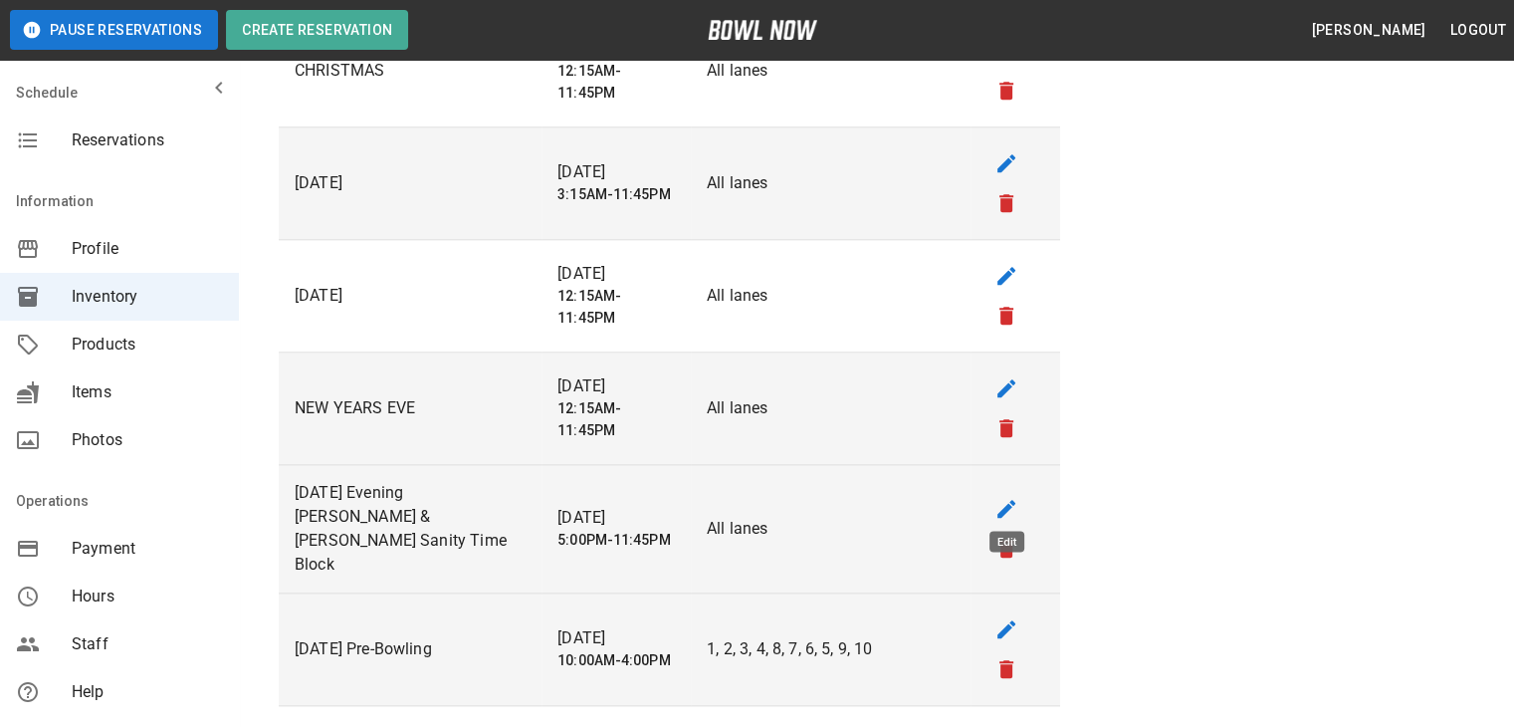
click at [1003, 501] on icon "edit" at bounding box center [1006, 509] width 18 height 18
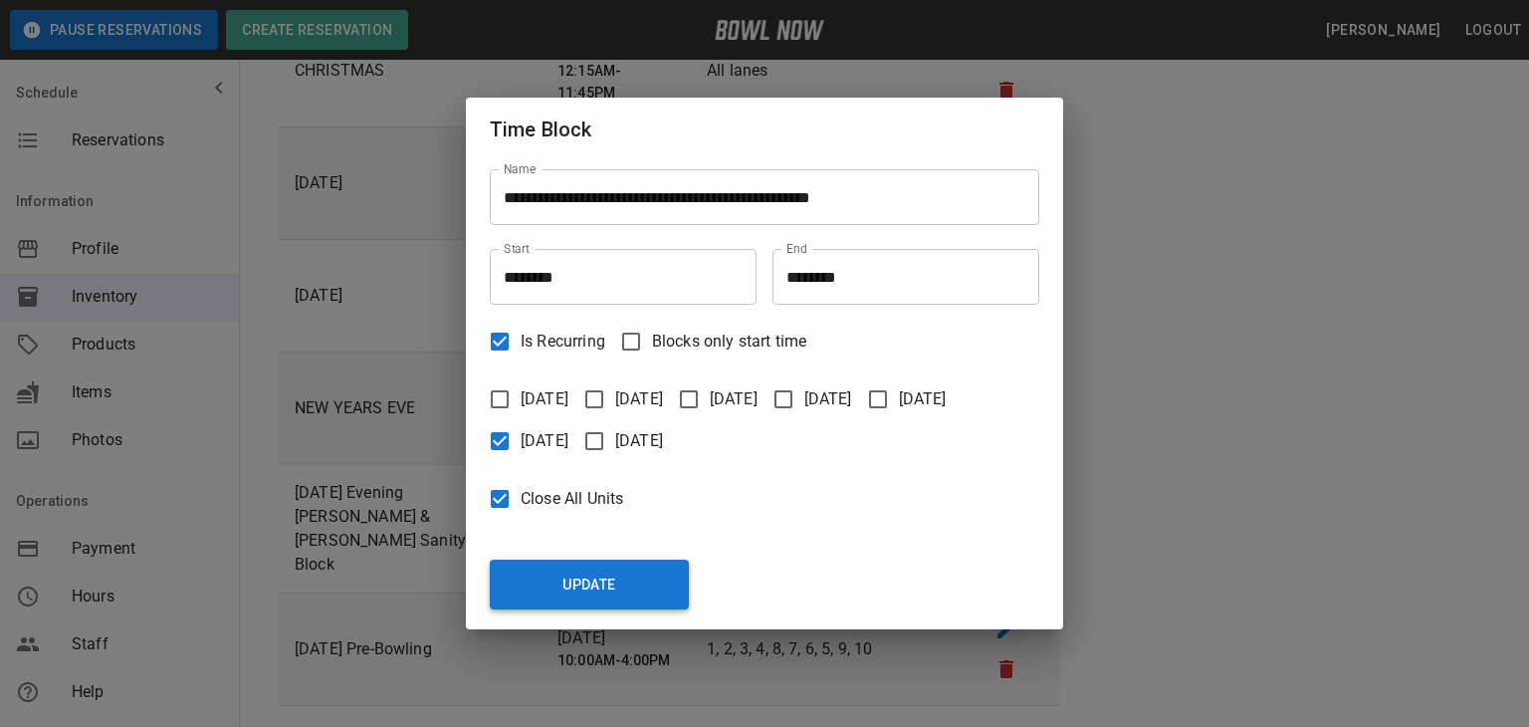
click at [619, 566] on button "Update" at bounding box center [589, 584] width 199 height 50
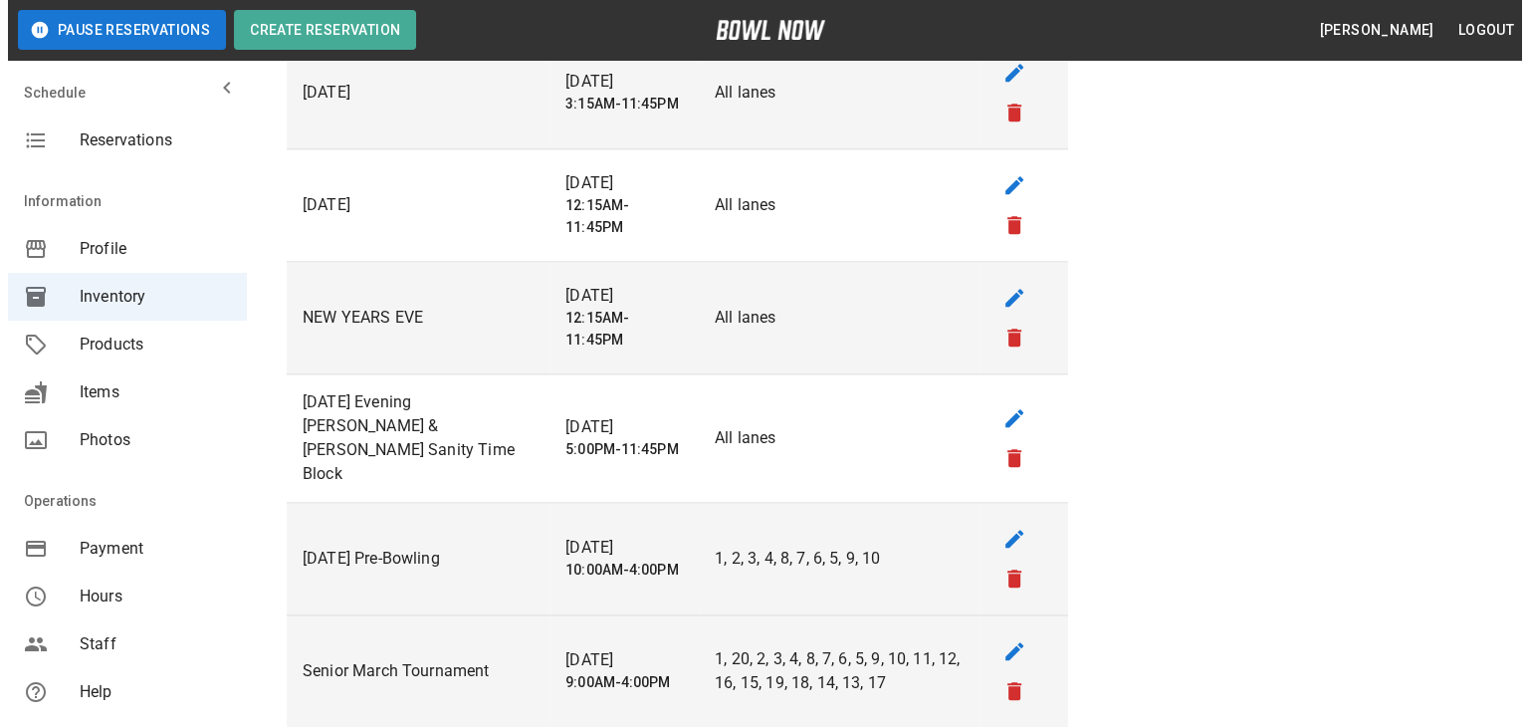
scroll to position [2190, 0]
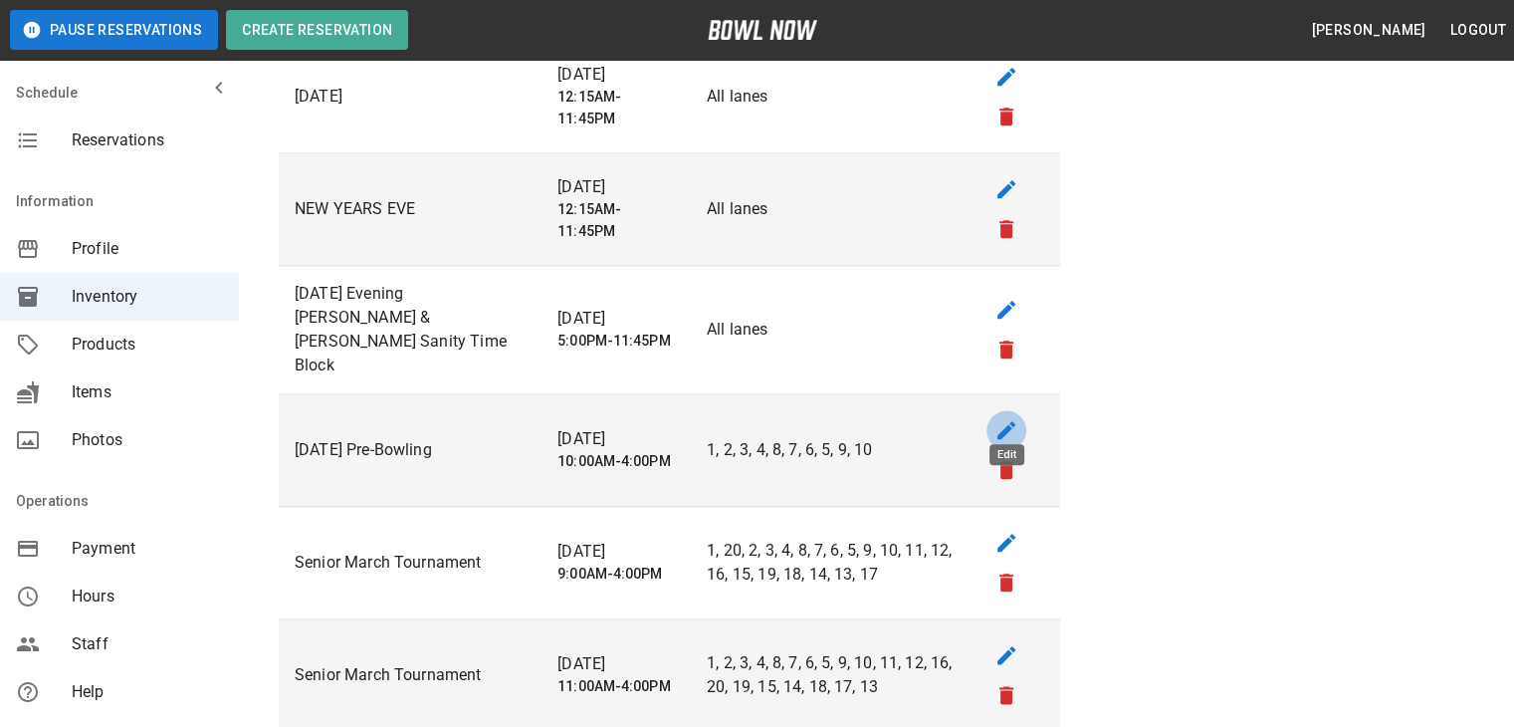
click at [999, 421] on icon "edit" at bounding box center [1006, 430] width 18 height 18
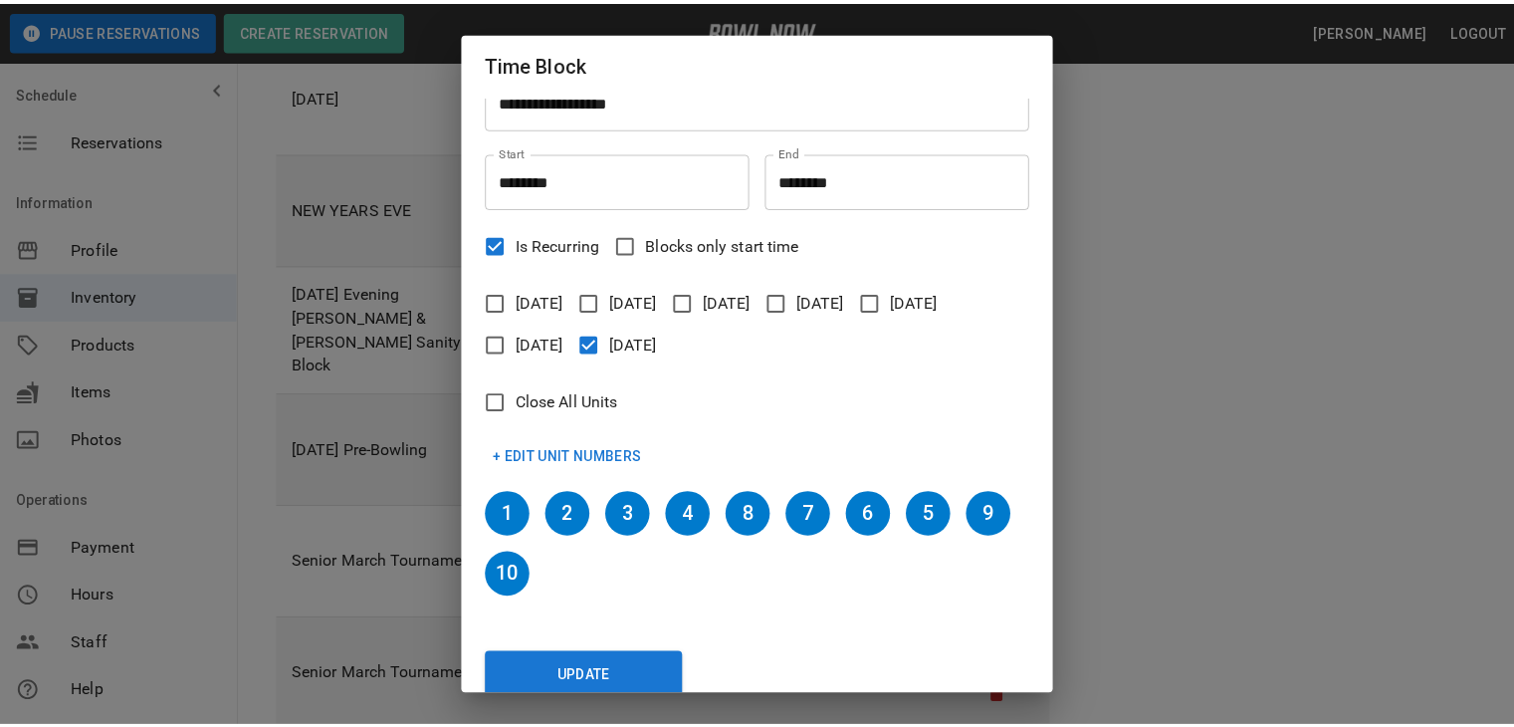
scroll to position [59, 0]
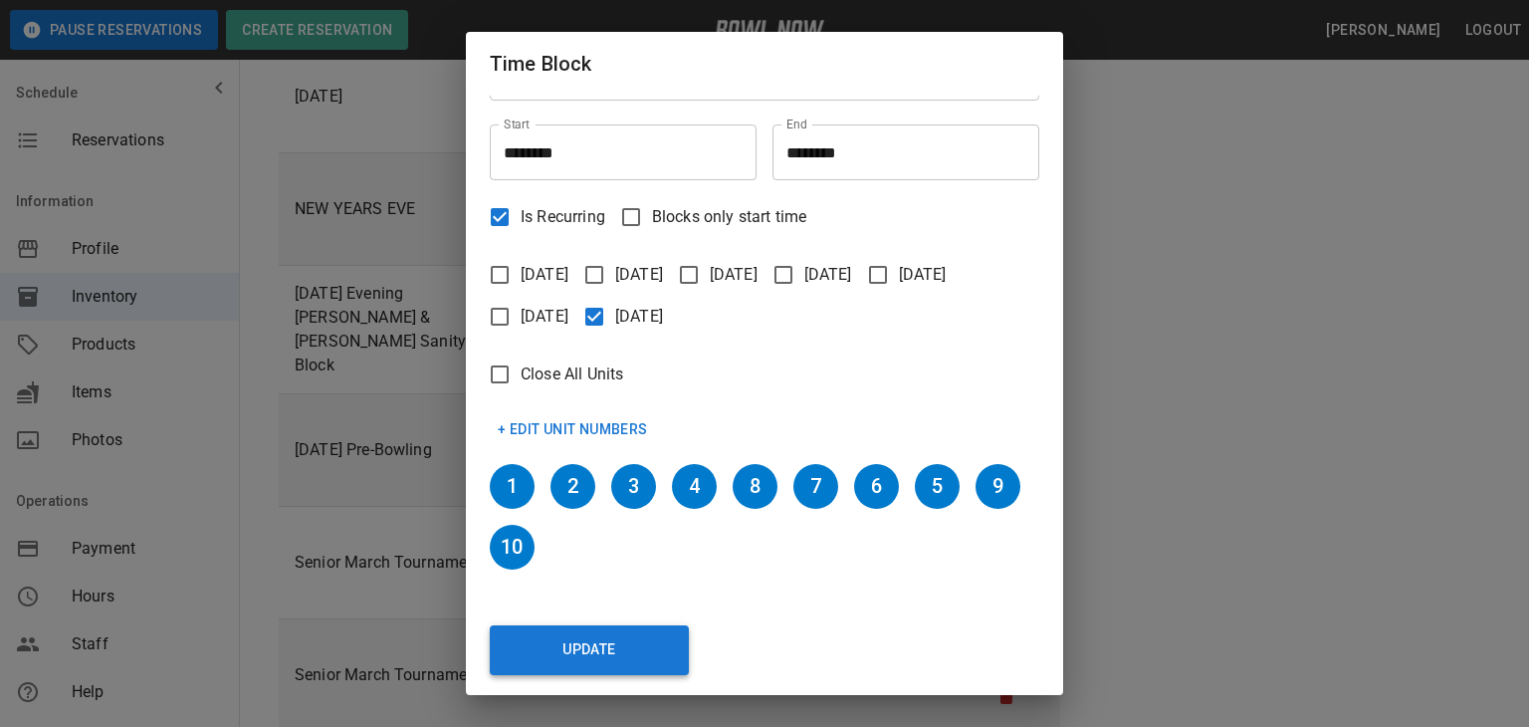
click at [628, 637] on button "Update" at bounding box center [589, 650] width 199 height 50
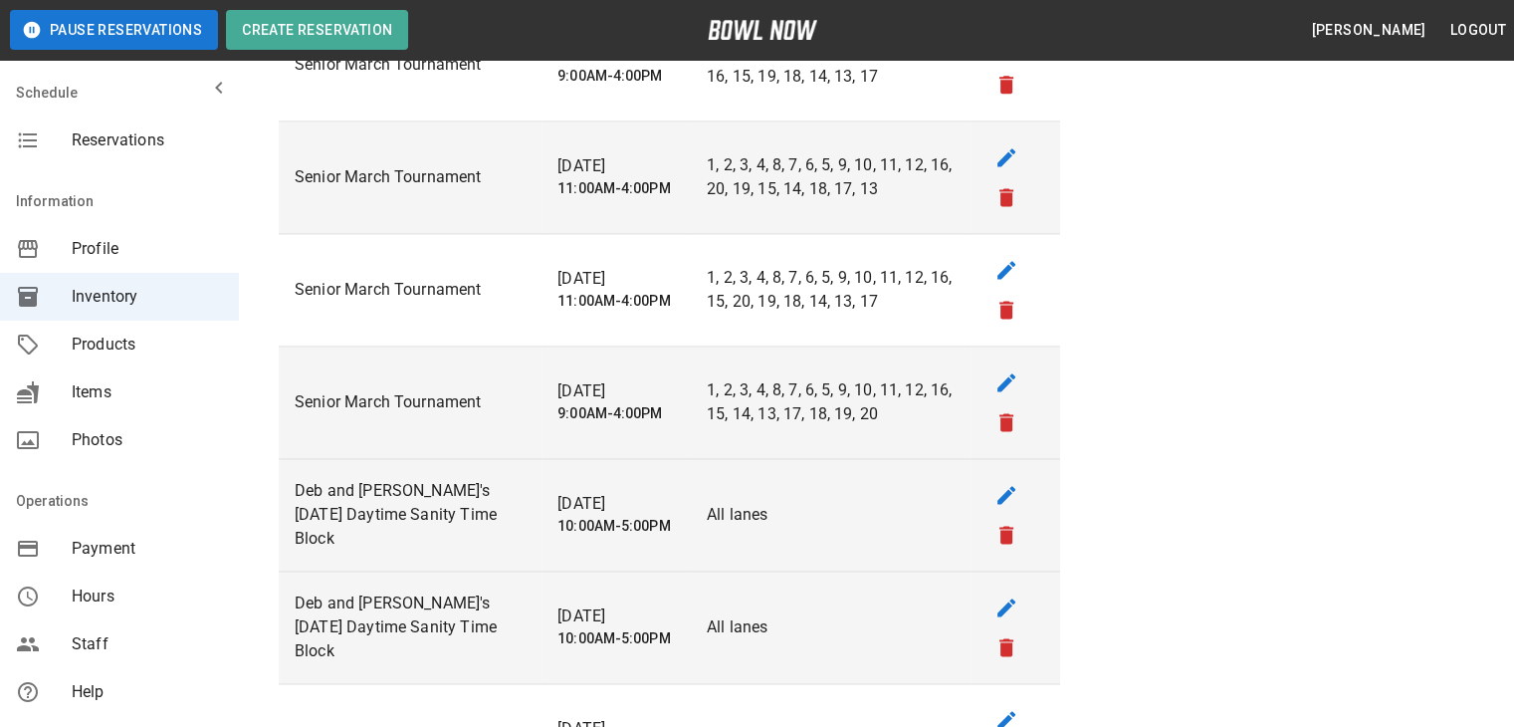
scroll to position [2787, 0]
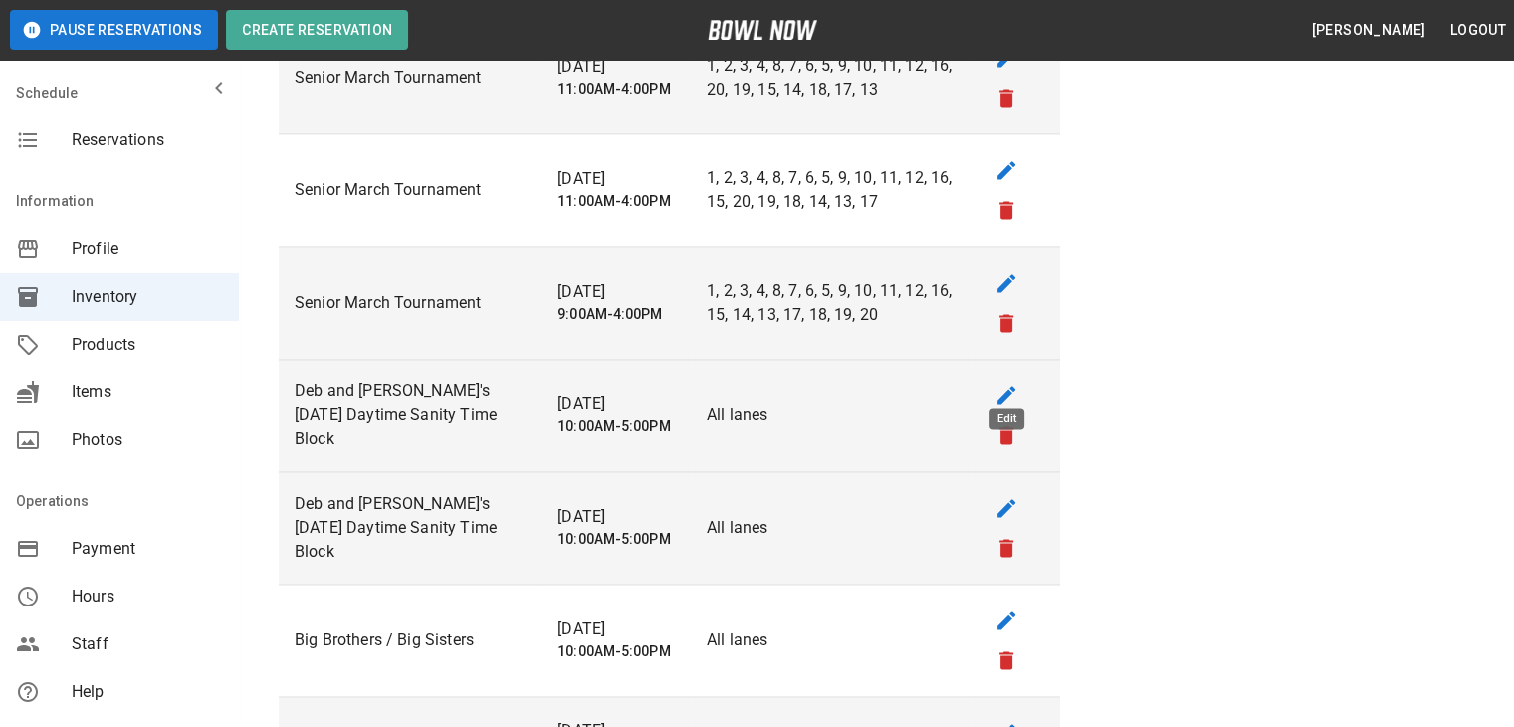
click at [999, 383] on icon "edit" at bounding box center [1007, 395] width 24 height 24
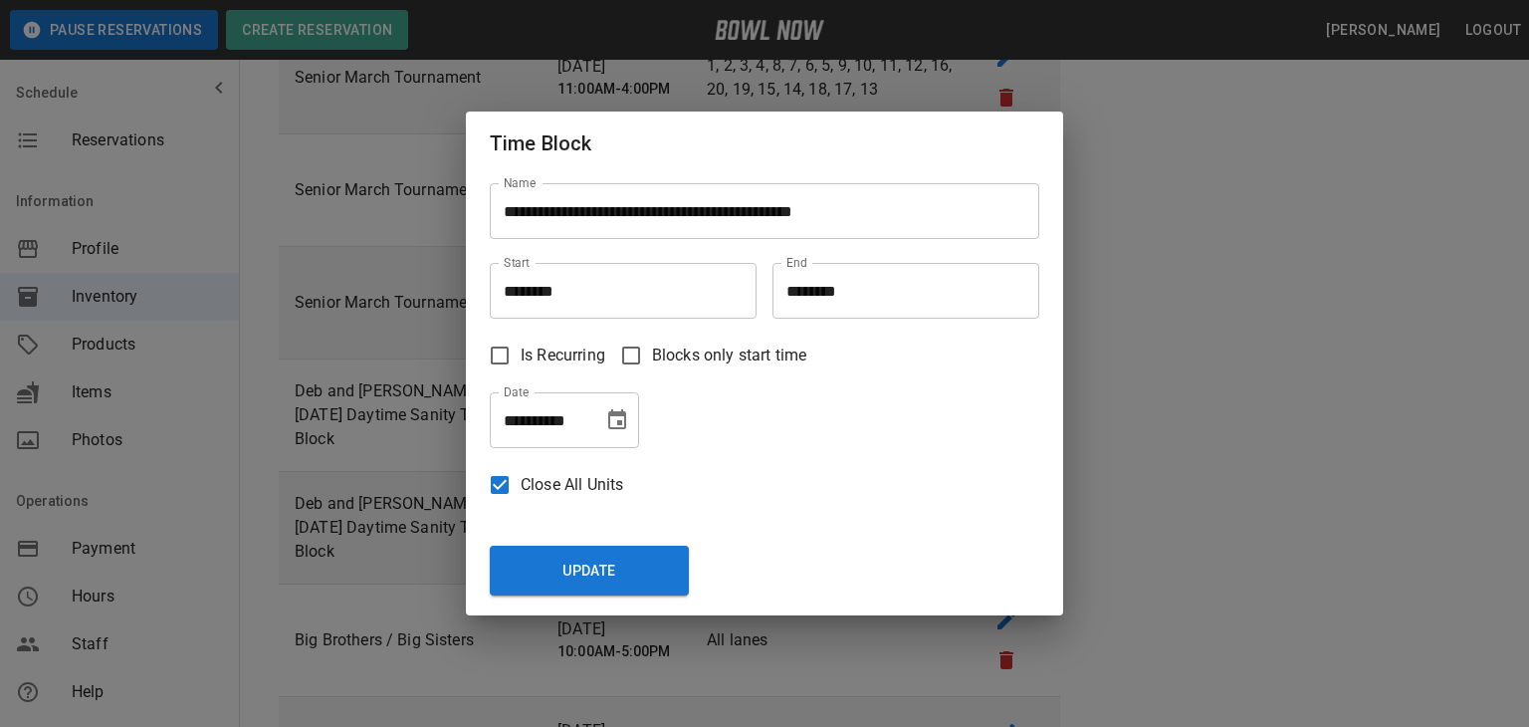
click at [606, 422] on icon "Choose date, selected date is Aug 16, 2025" at bounding box center [617, 420] width 24 height 24
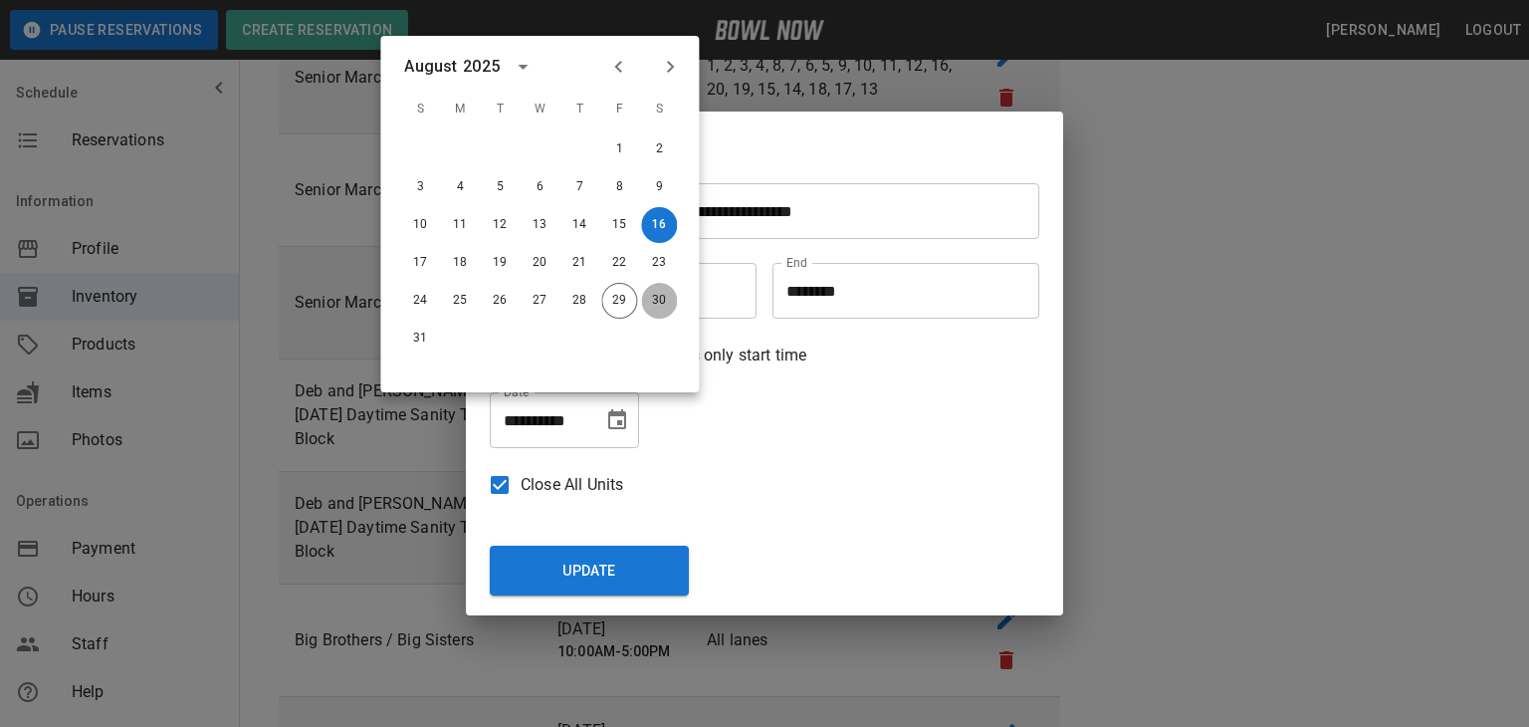
click at [659, 300] on button "30" at bounding box center [659, 301] width 36 height 36
type input "**********"
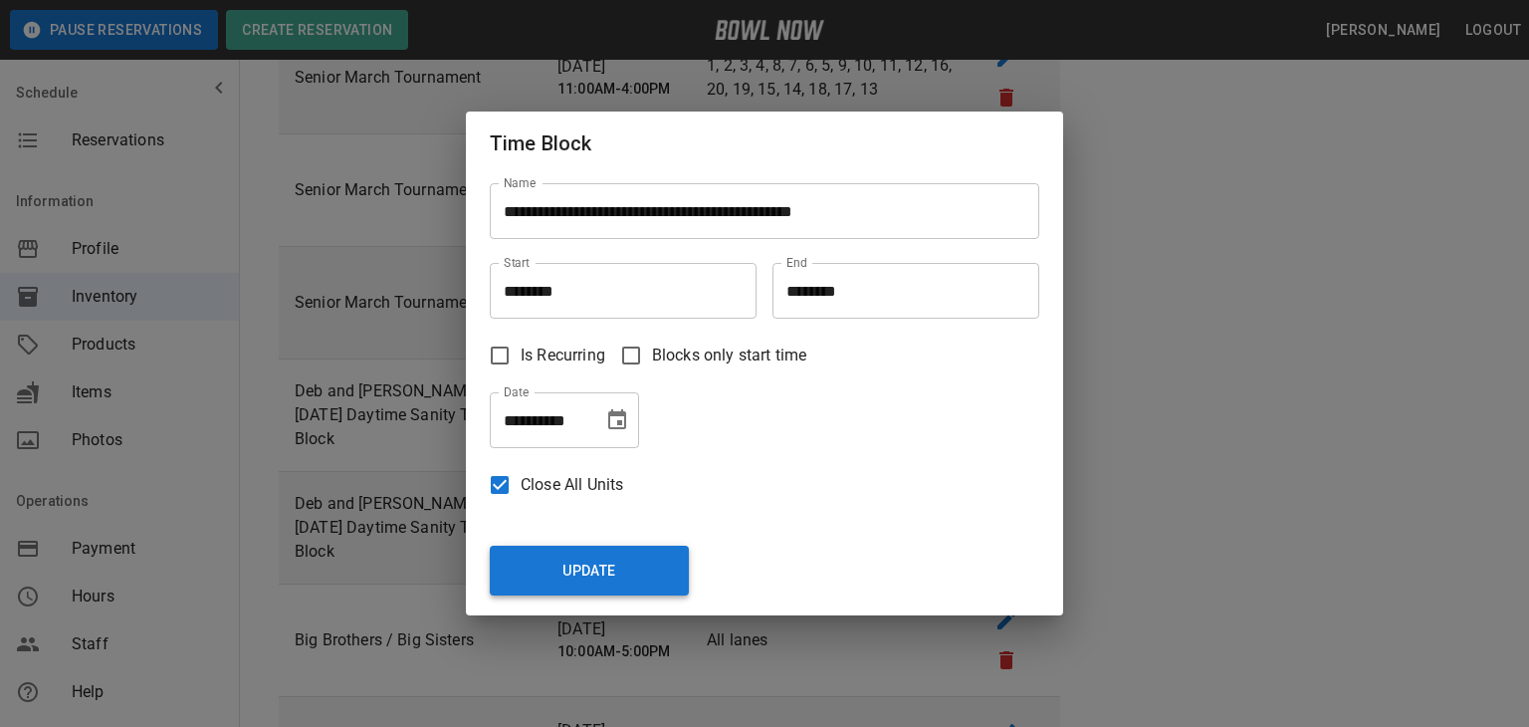
click at [597, 561] on button "Update" at bounding box center [589, 571] width 199 height 50
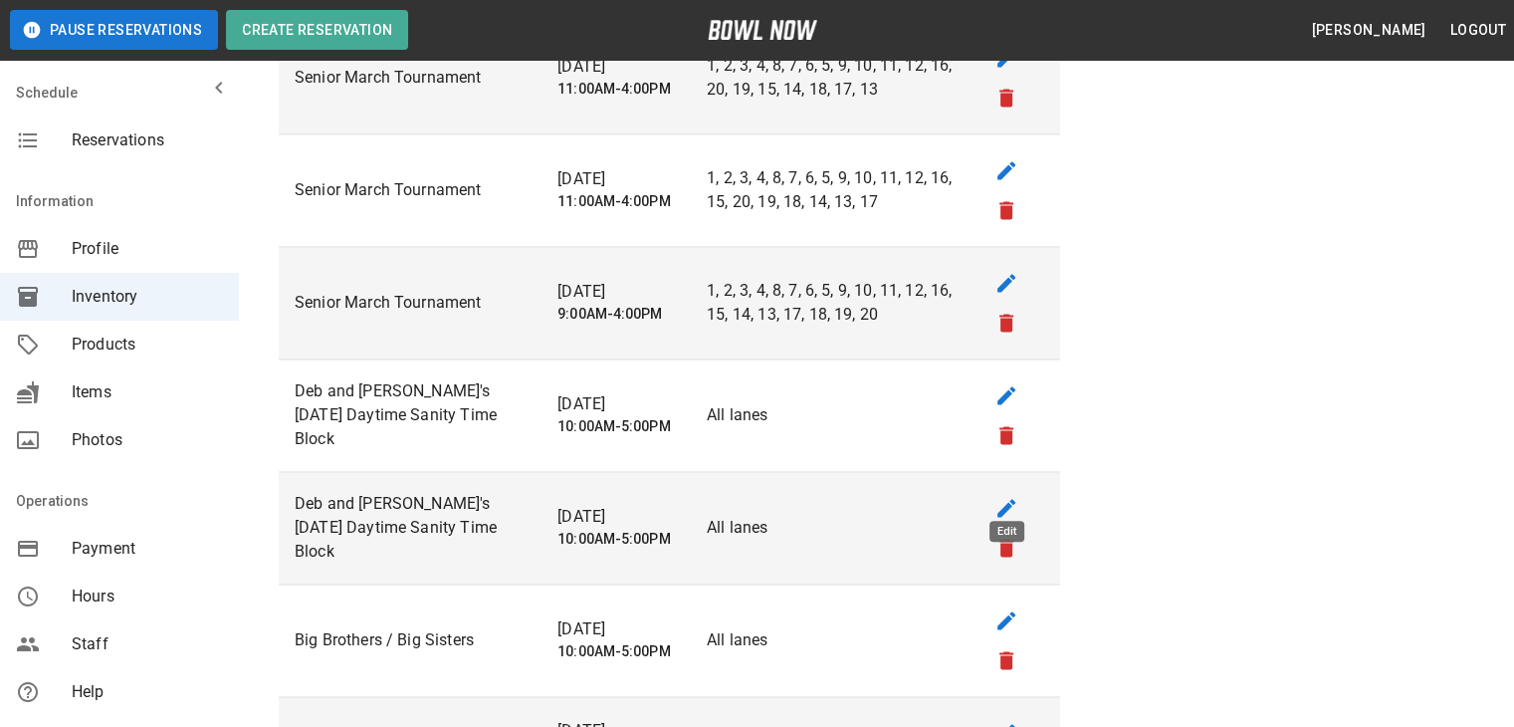
click at [1010, 499] on icon "edit" at bounding box center [1006, 508] width 18 height 18
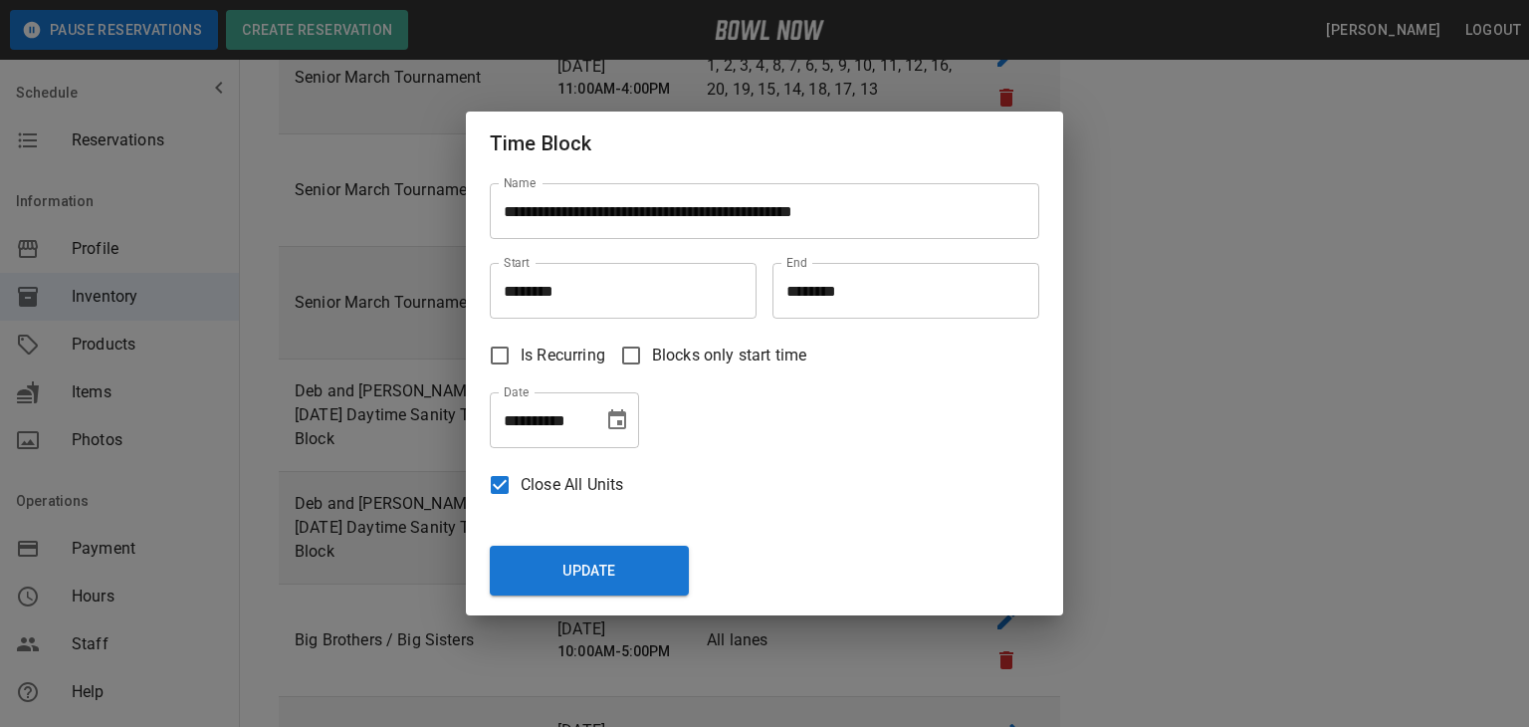
click at [625, 420] on icon "Choose date, selected date is Aug 31, 2025" at bounding box center [617, 419] width 18 height 20
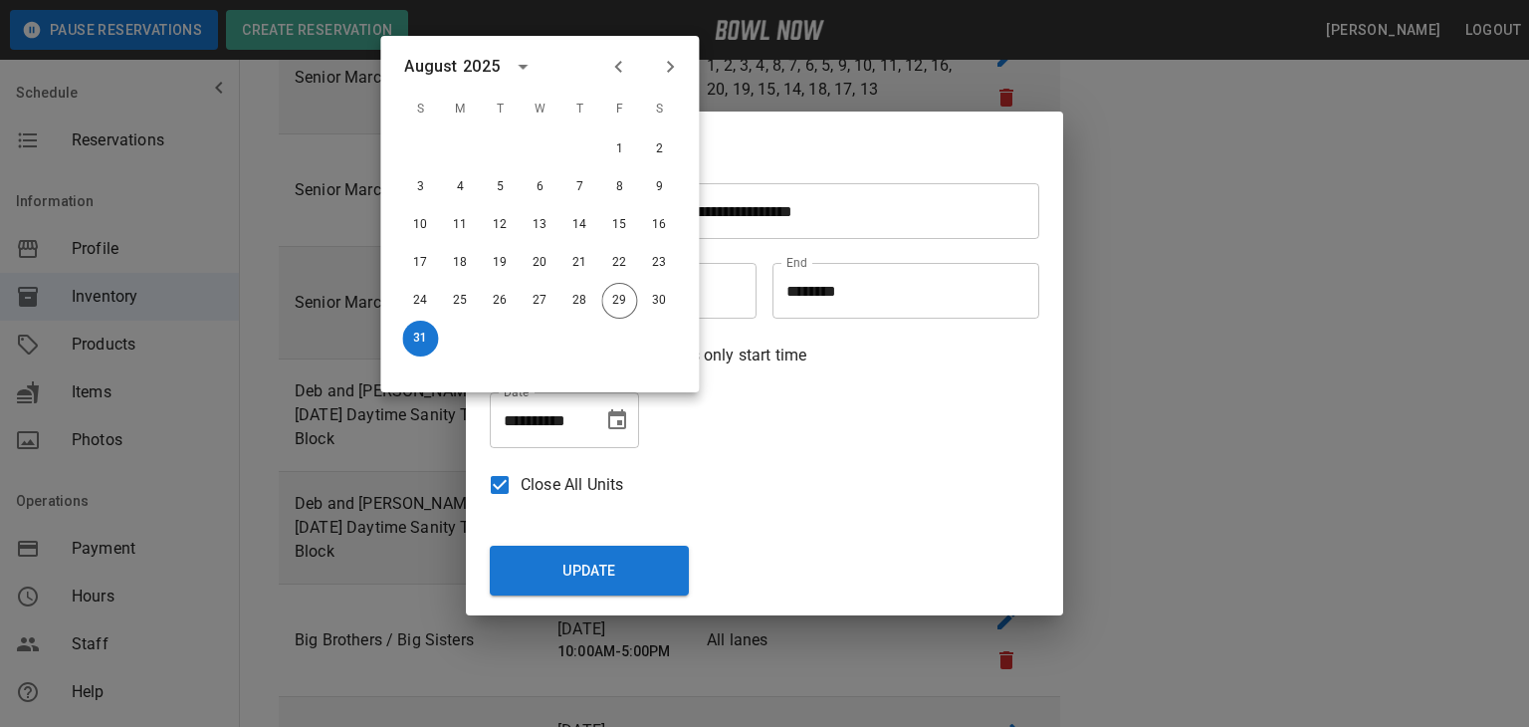
click at [673, 67] on icon "Next month" at bounding box center [670, 67] width 24 height 24
click at [420, 185] on button "7" at bounding box center [420, 187] width 36 height 36
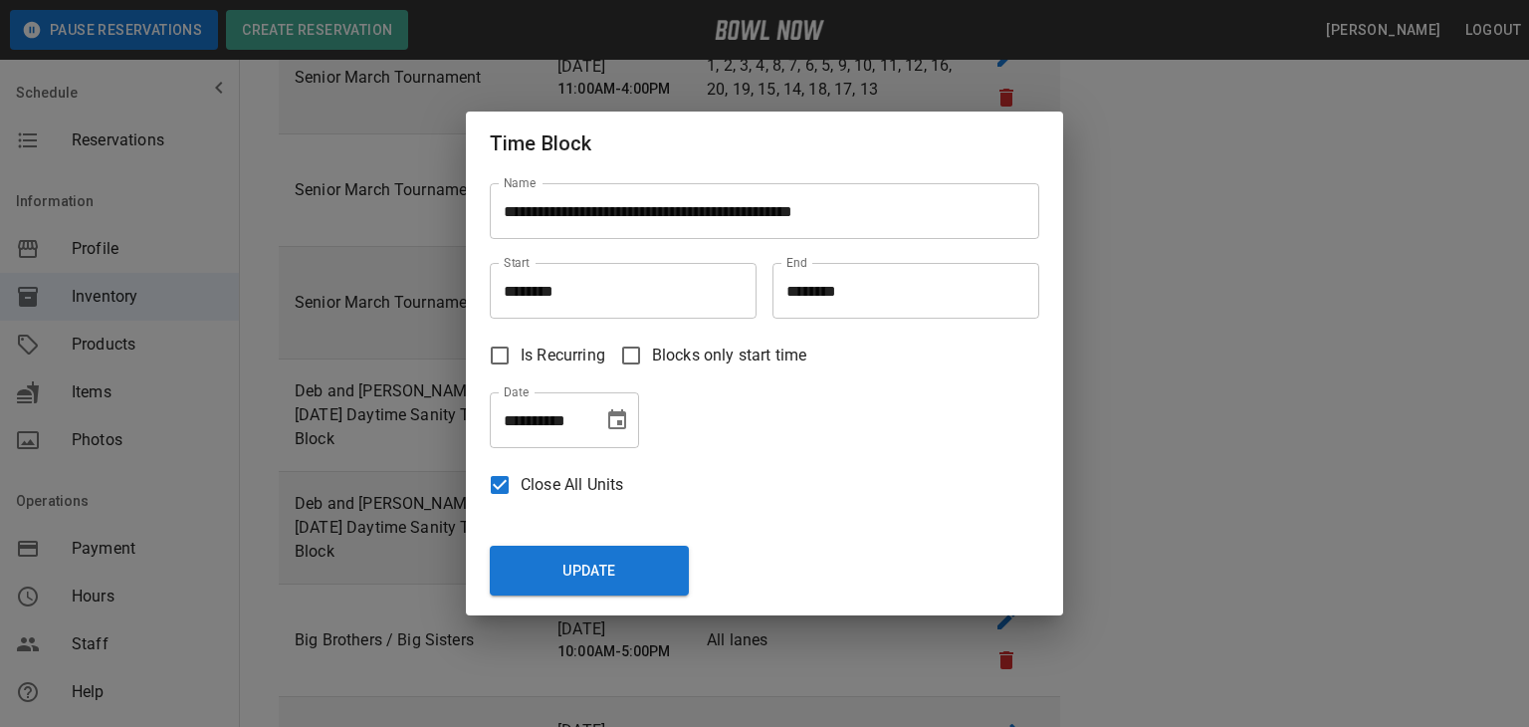
click at [612, 421] on icon "Choose date, selected date is Sep 7, 2025" at bounding box center [617, 420] width 24 height 24
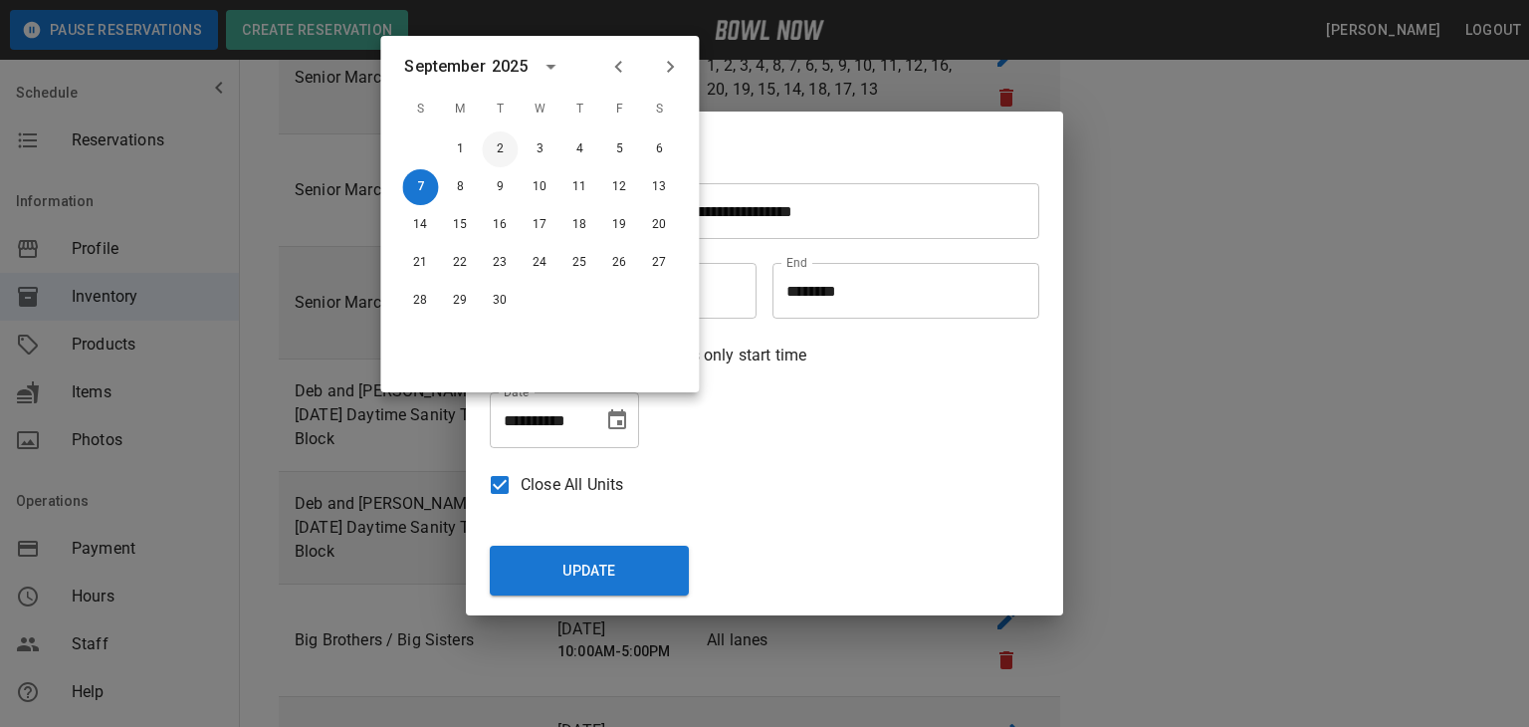
click at [502, 150] on button "2" at bounding box center [500, 149] width 36 height 36
type input "**********"
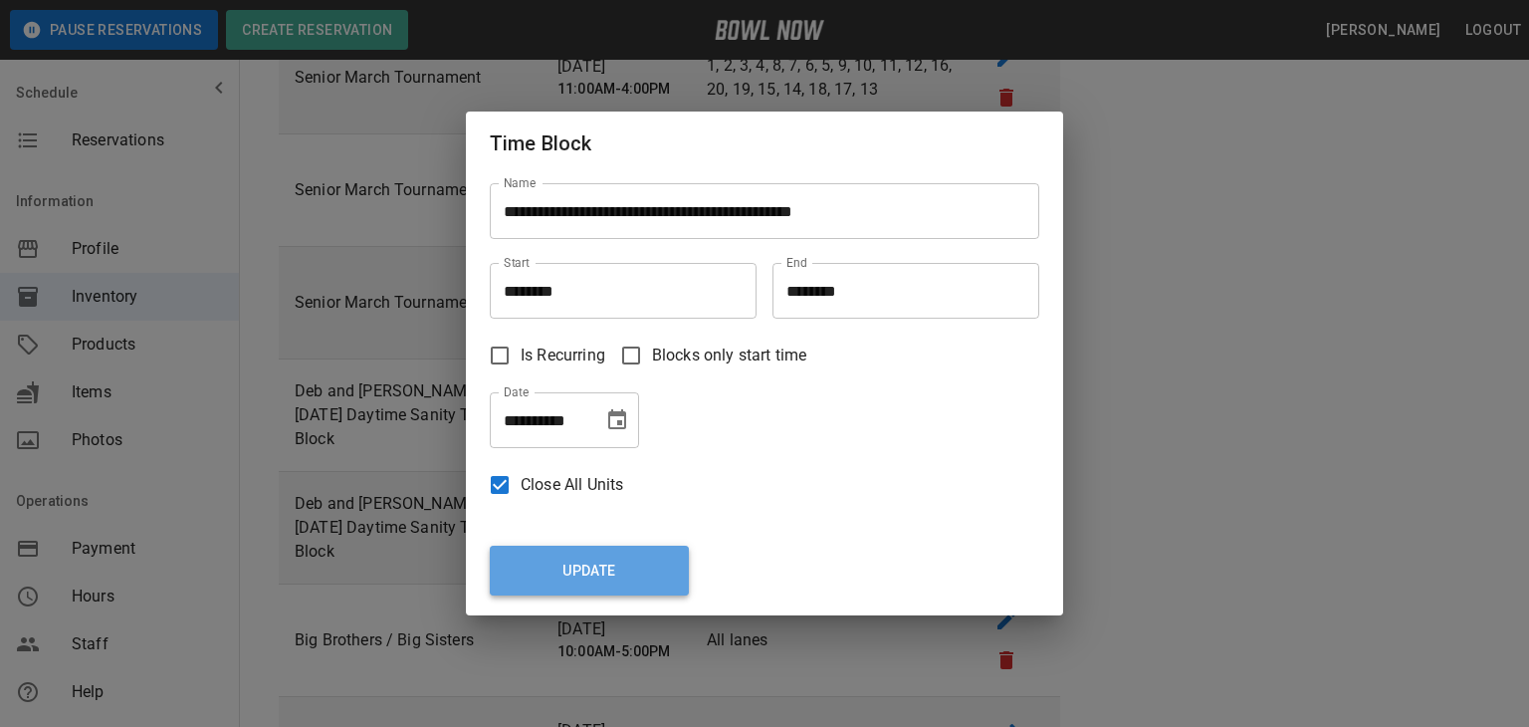
click at [616, 556] on button "Update" at bounding box center [589, 571] width 199 height 50
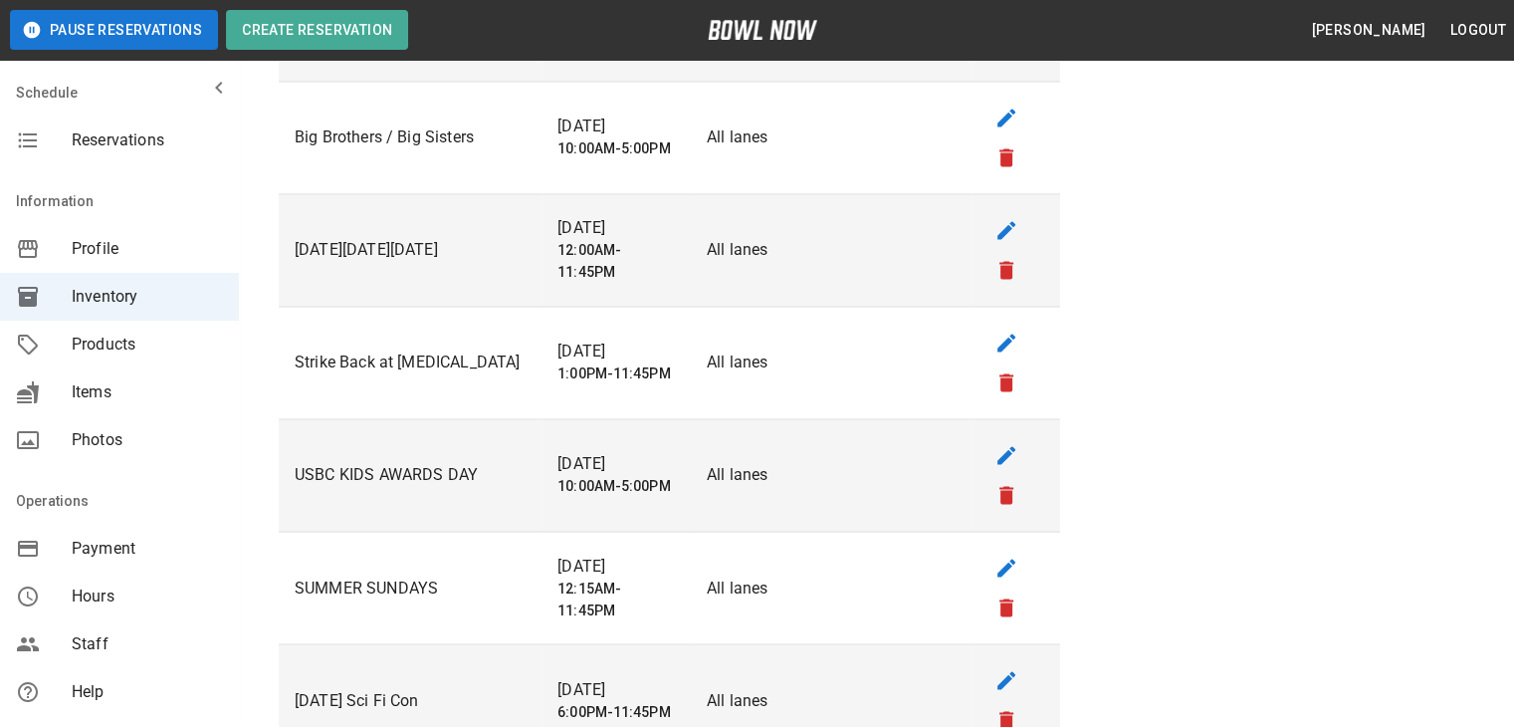
scroll to position [3385, 0]
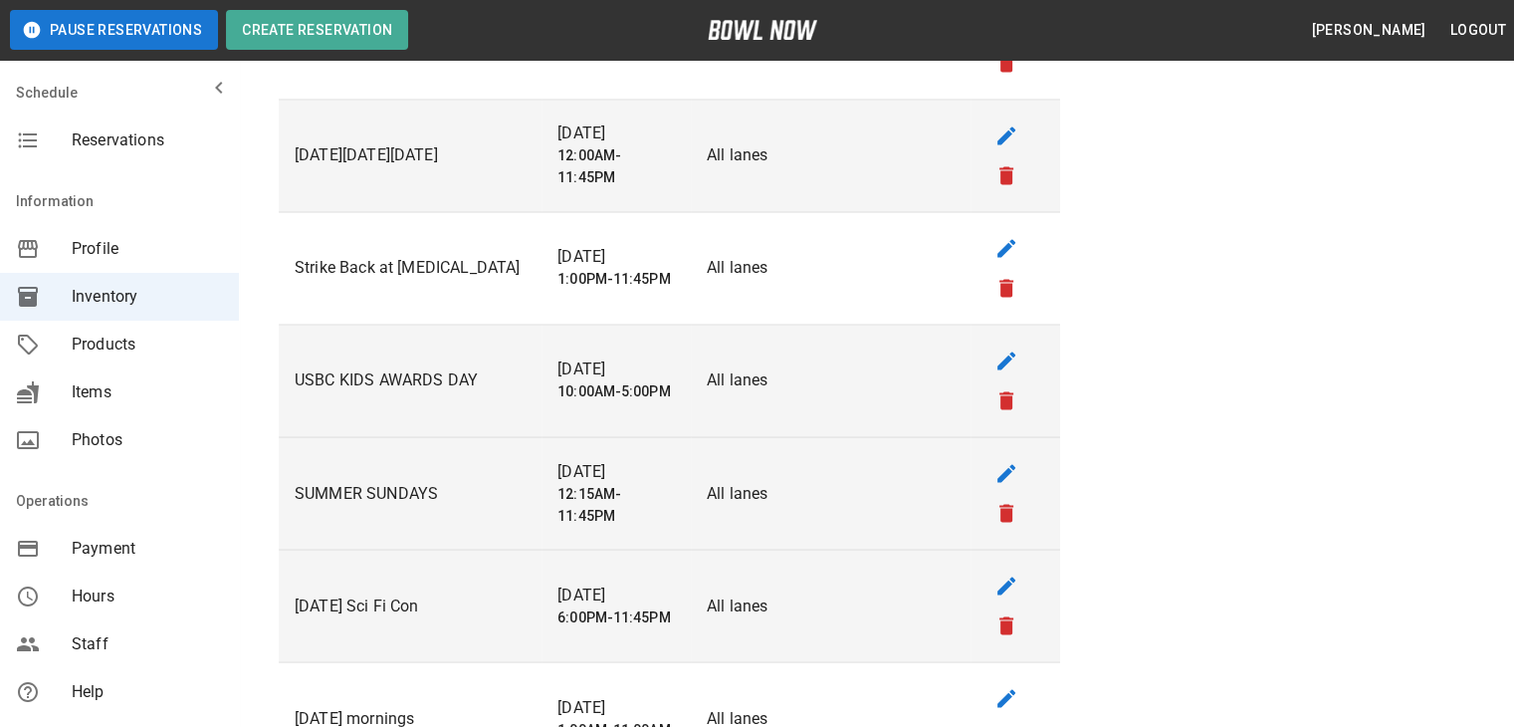
click at [576, 483] on h6 "12:15AM-11:45PM" at bounding box center [615, 505] width 117 height 44
click at [1011, 461] on icon "edit" at bounding box center [1007, 473] width 24 height 24
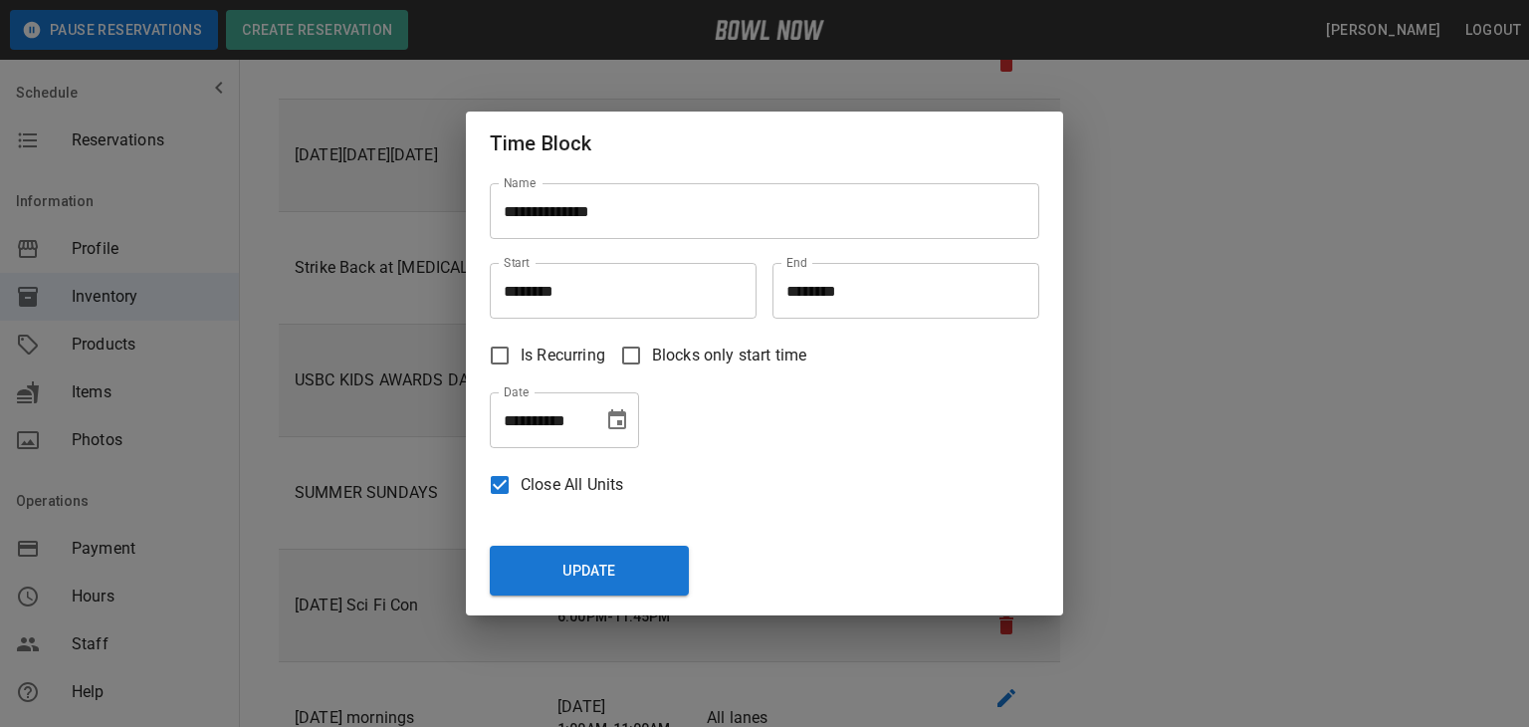
click at [615, 423] on icon "Choose date, selected date is Aug 29, 2025" at bounding box center [617, 420] width 24 height 24
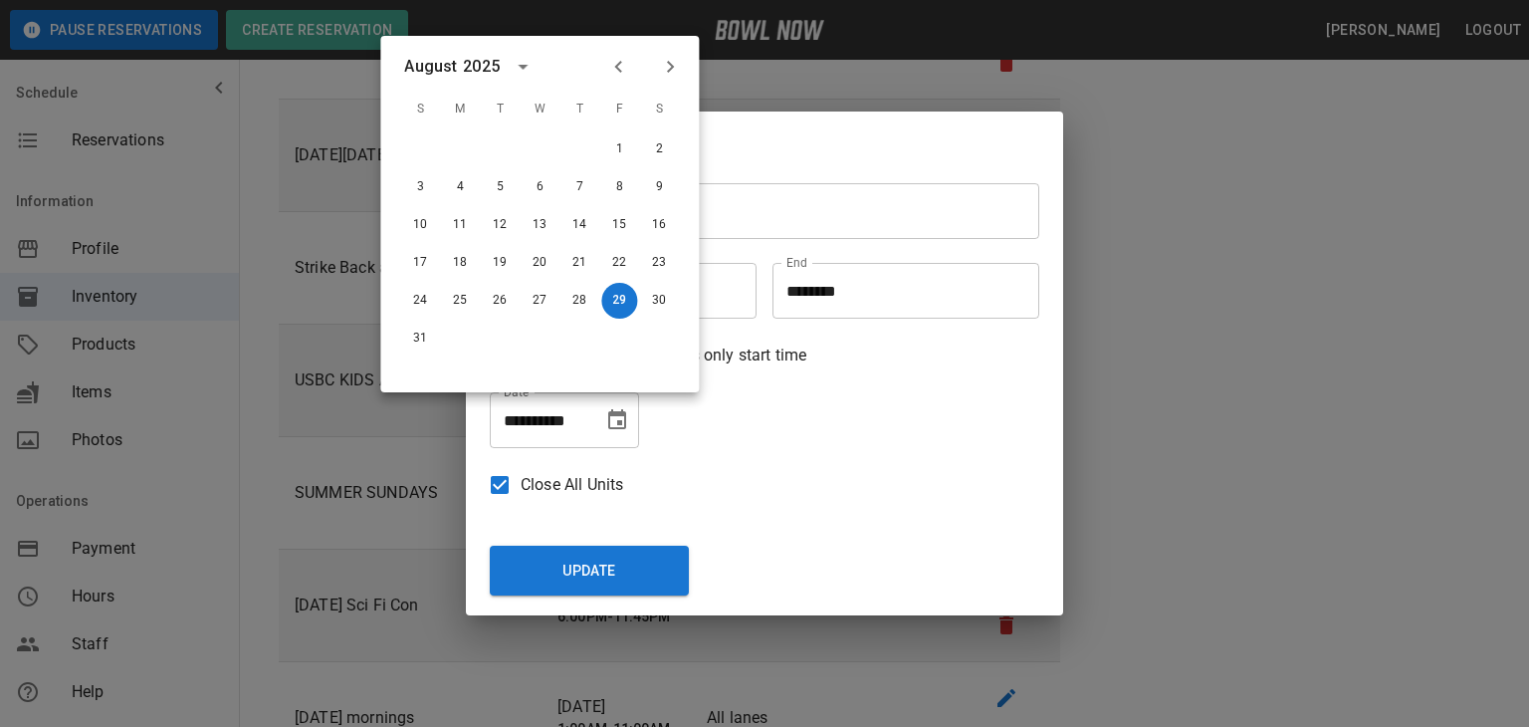
click at [670, 68] on icon "Next month" at bounding box center [670, 67] width 7 height 12
click at [621, 63] on icon "Previous month" at bounding box center [618, 67] width 24 height 24
click at [427, 332] on button "31" at bounding box center [420, 339] width 36 height 36
type input "**********"
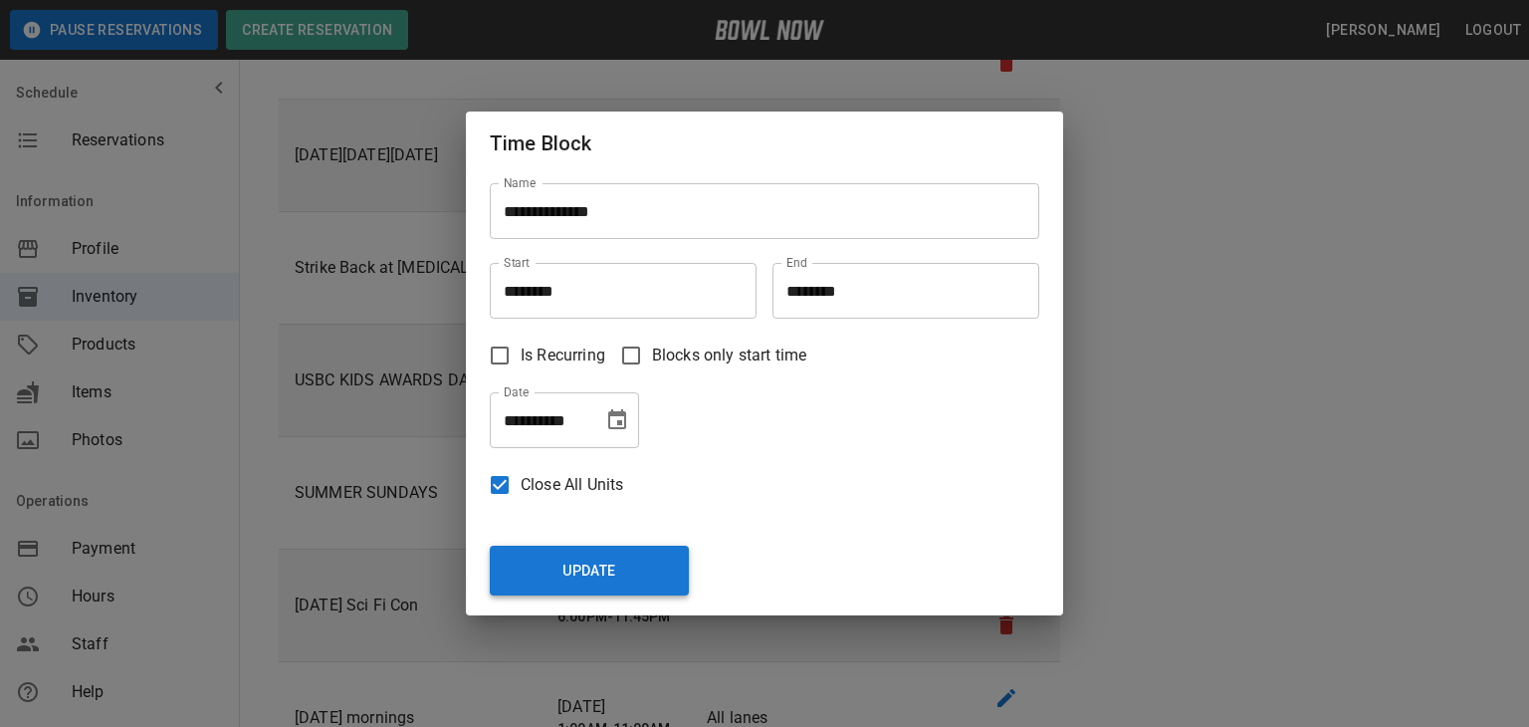
click at [580, 562] on button "Update" at bounding box center [589, 571] width 199 height 50
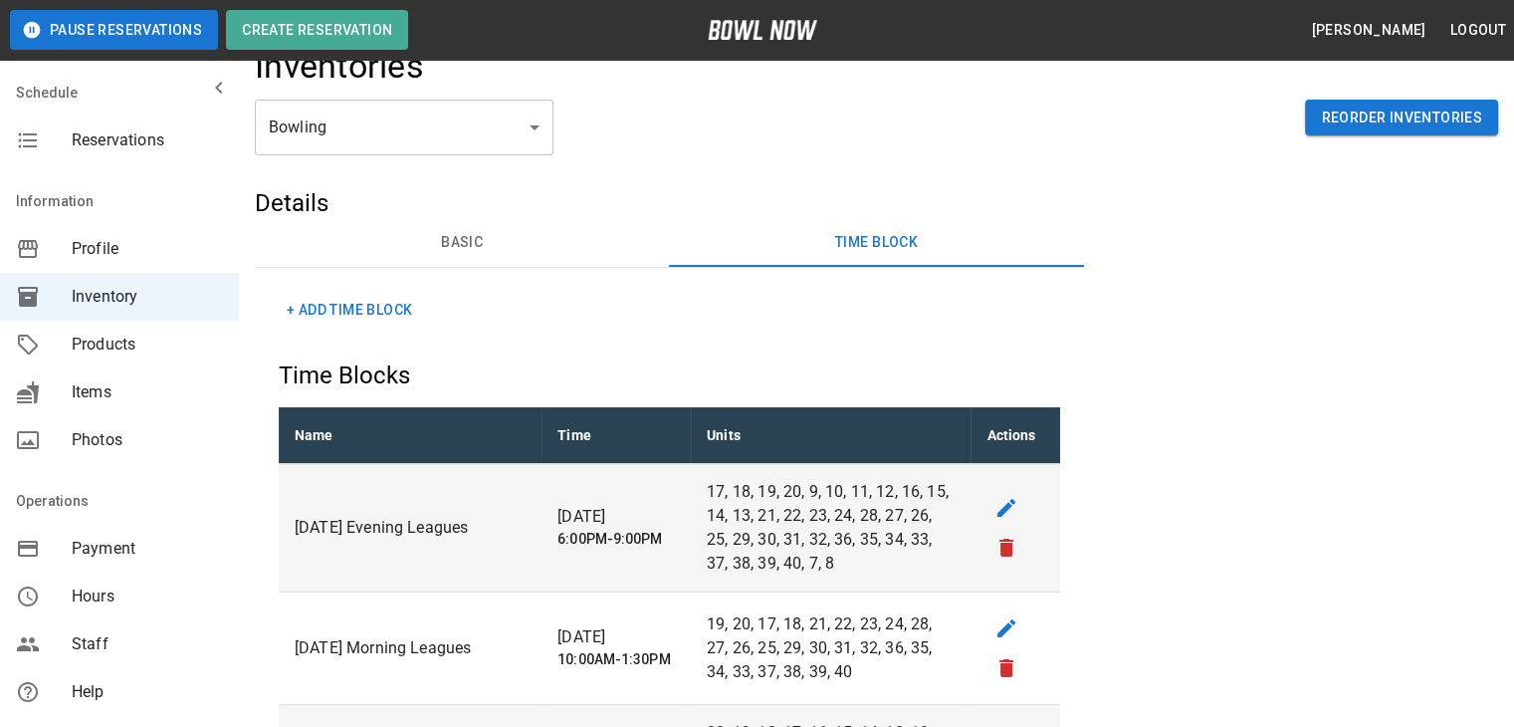
scroll to position [0, 0]
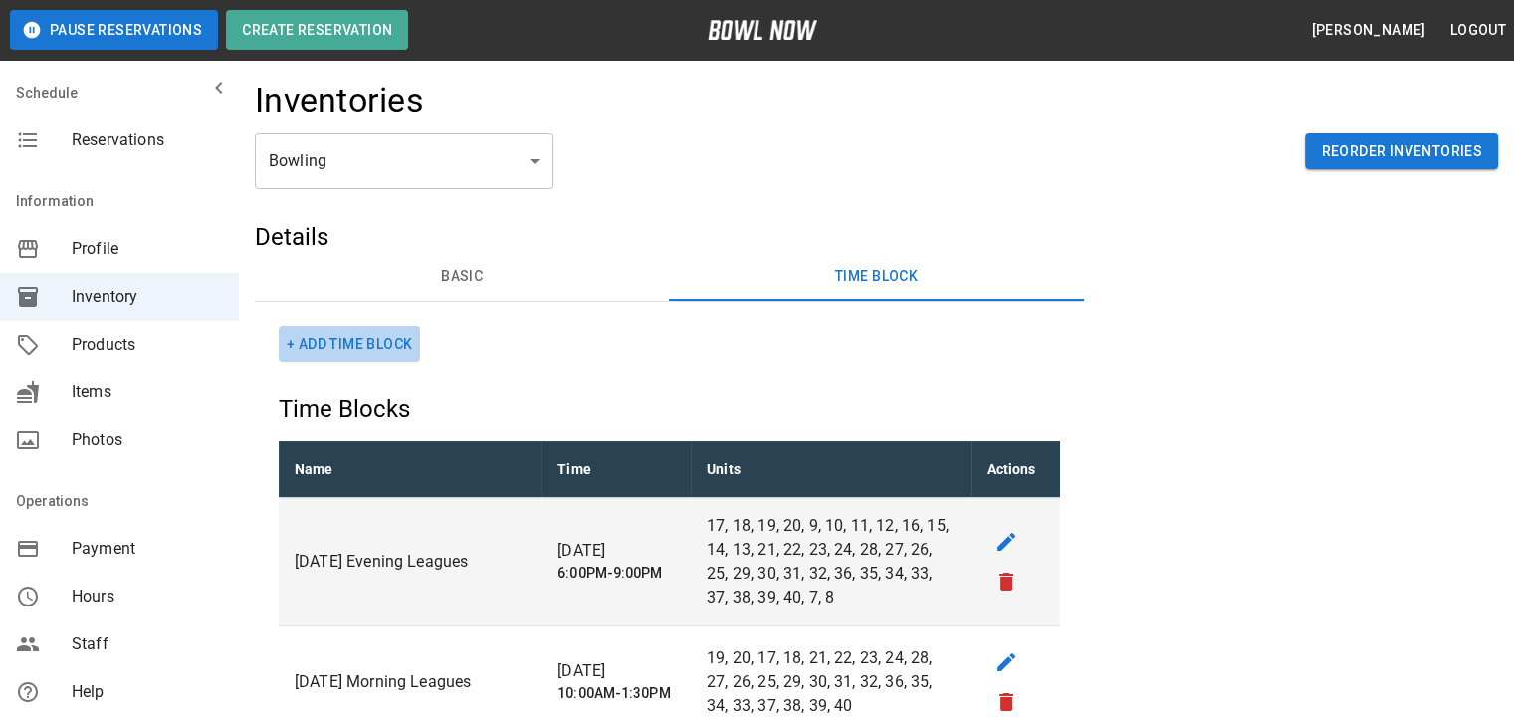
click at [332, 342] on button "+ Add Time Block" at bounding box center [349, 344] width 141 height 37
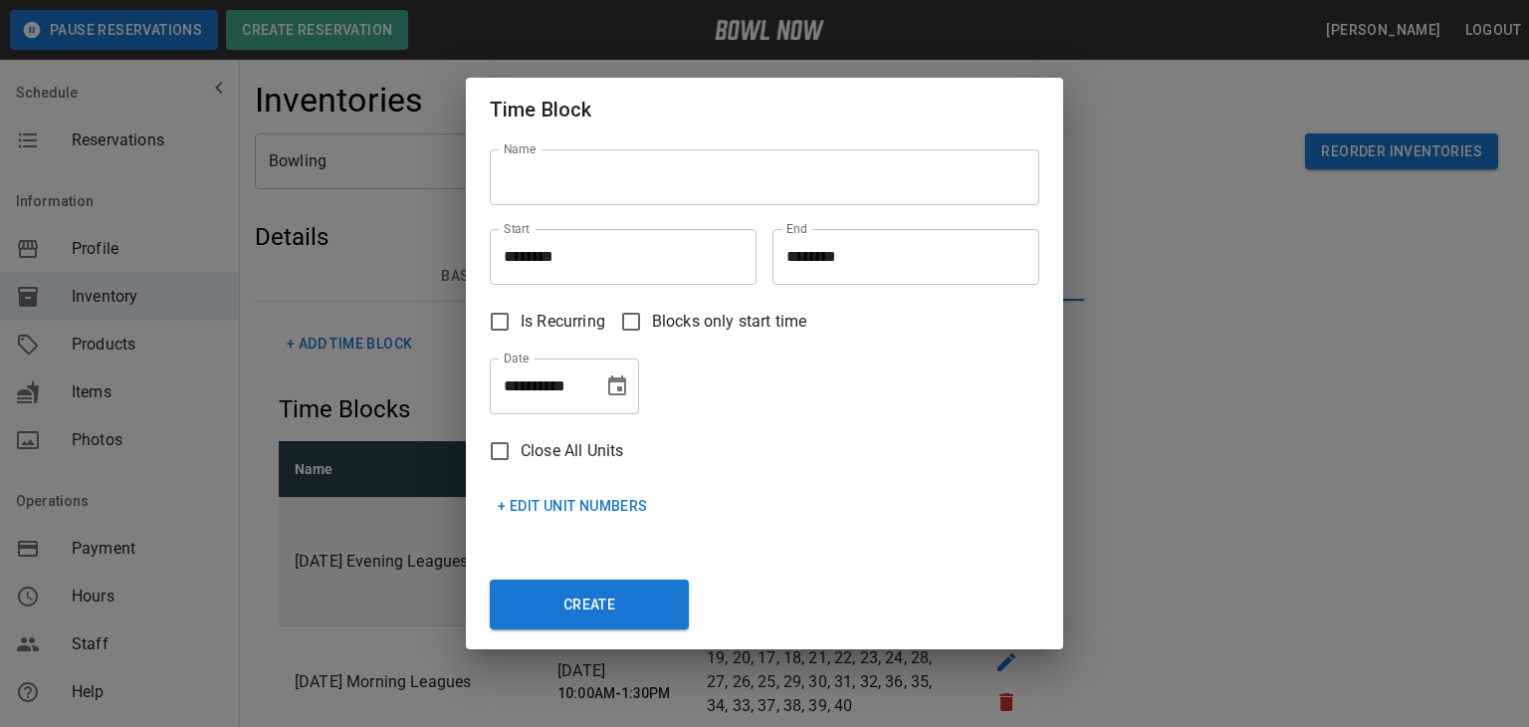
click at [541, 180] on input "Name" at bounding box center [765, 177] width 550 height 56
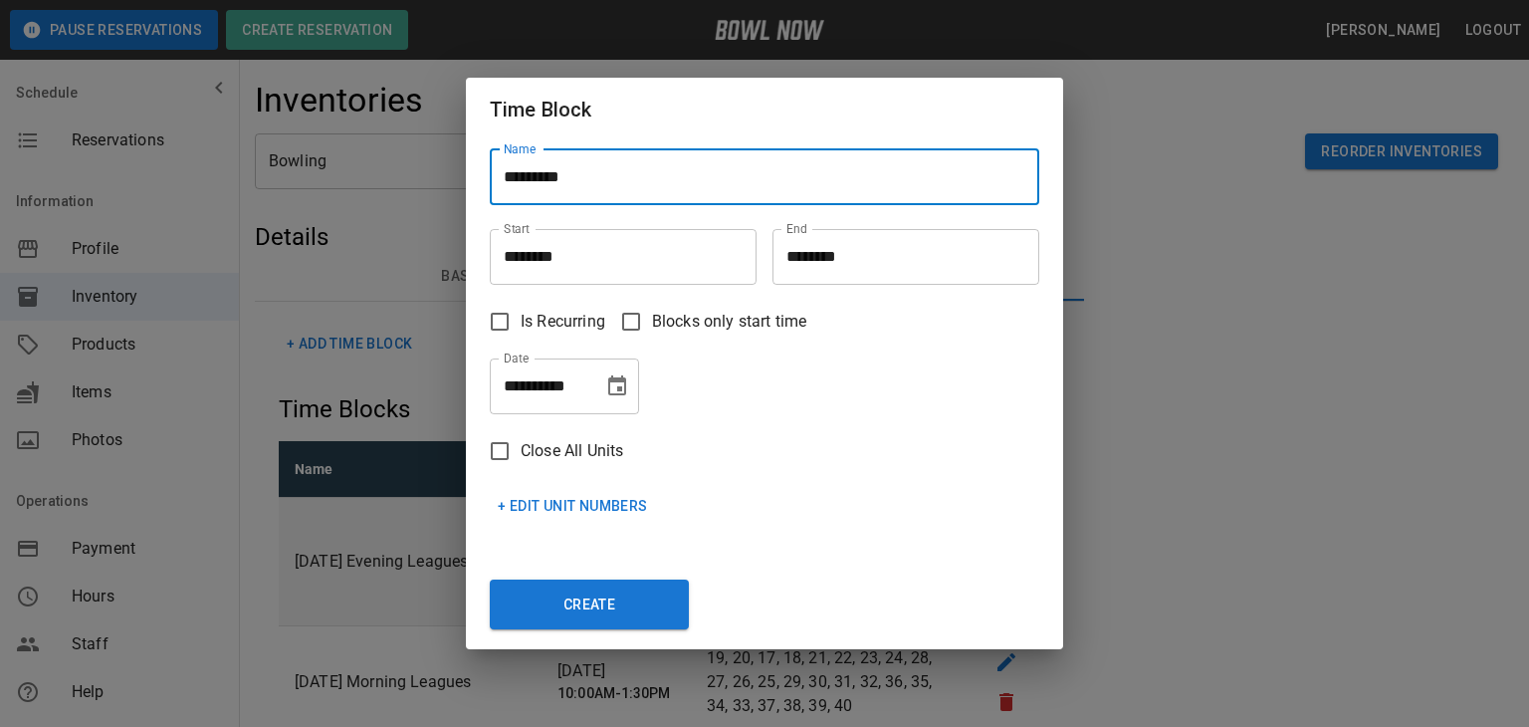
type input "*********"
click at [617, 383] on icon "Choose date, selected date is Aug 29, 2025" at bounding box center [617, 386] width 24 height 24
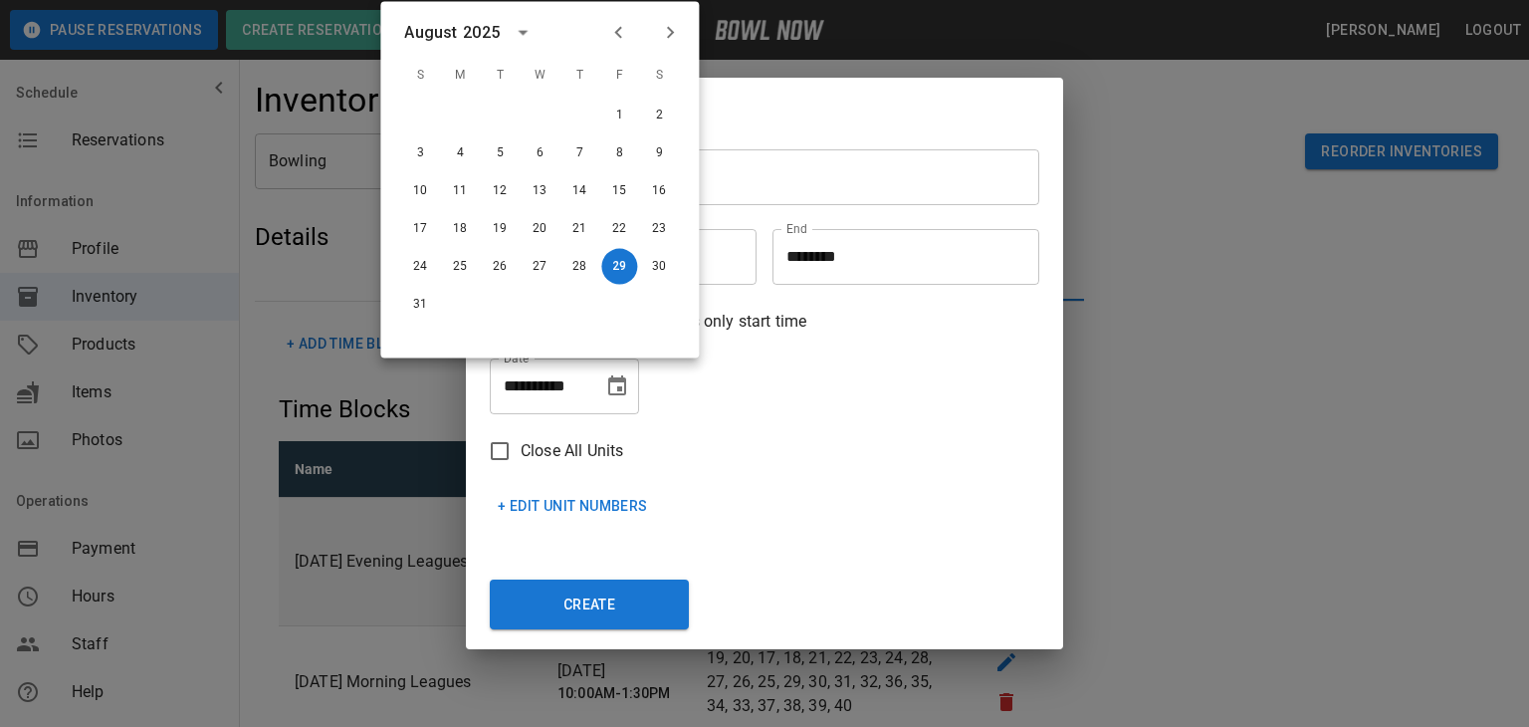
click at [662, 33] on icon "Next month" at bounding box center [670, 33] width 24 height 24
click at [463, 116] on button "1" at bounding box center [460, 116] width 36 height 36
type input "**********"
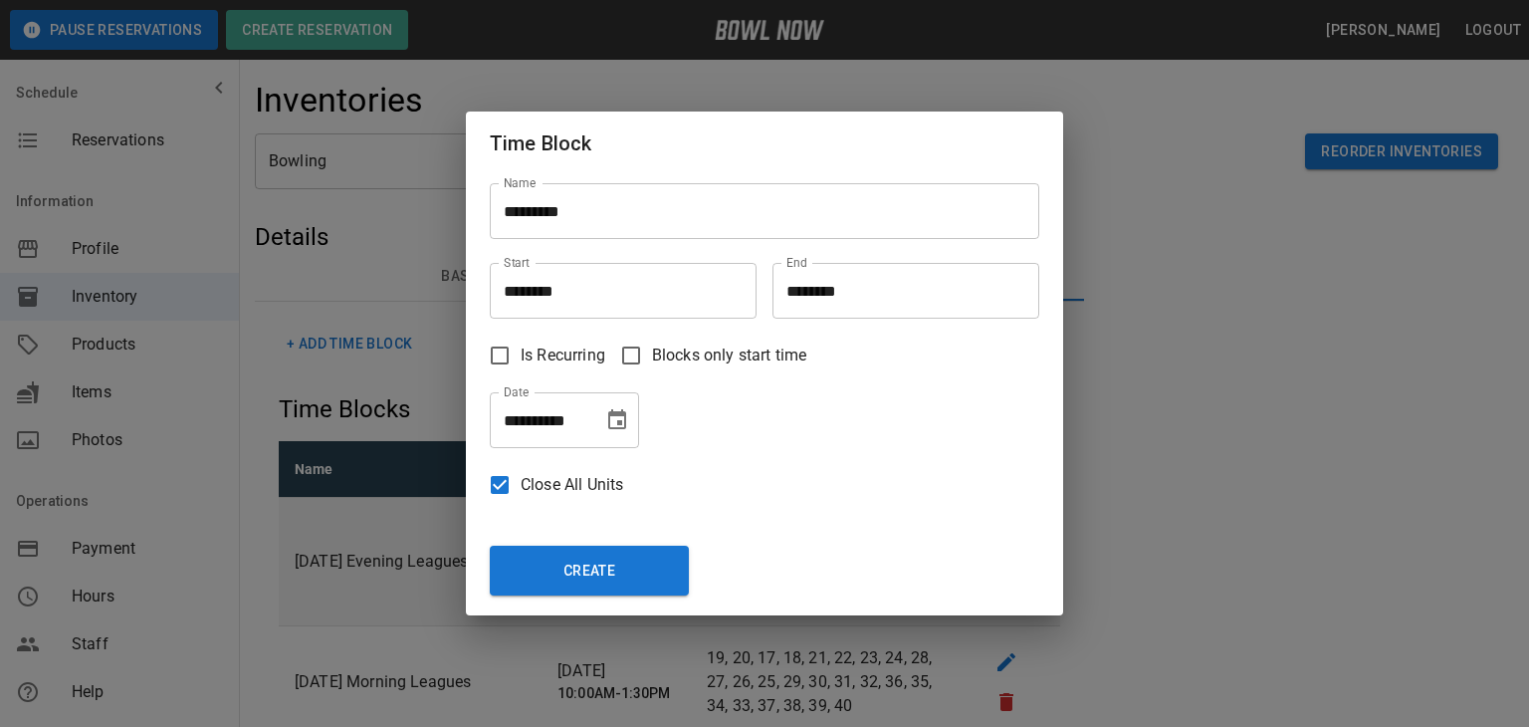
click at [534, 562] on button "Create" at bounding box center [589, 571] width 199 height 50
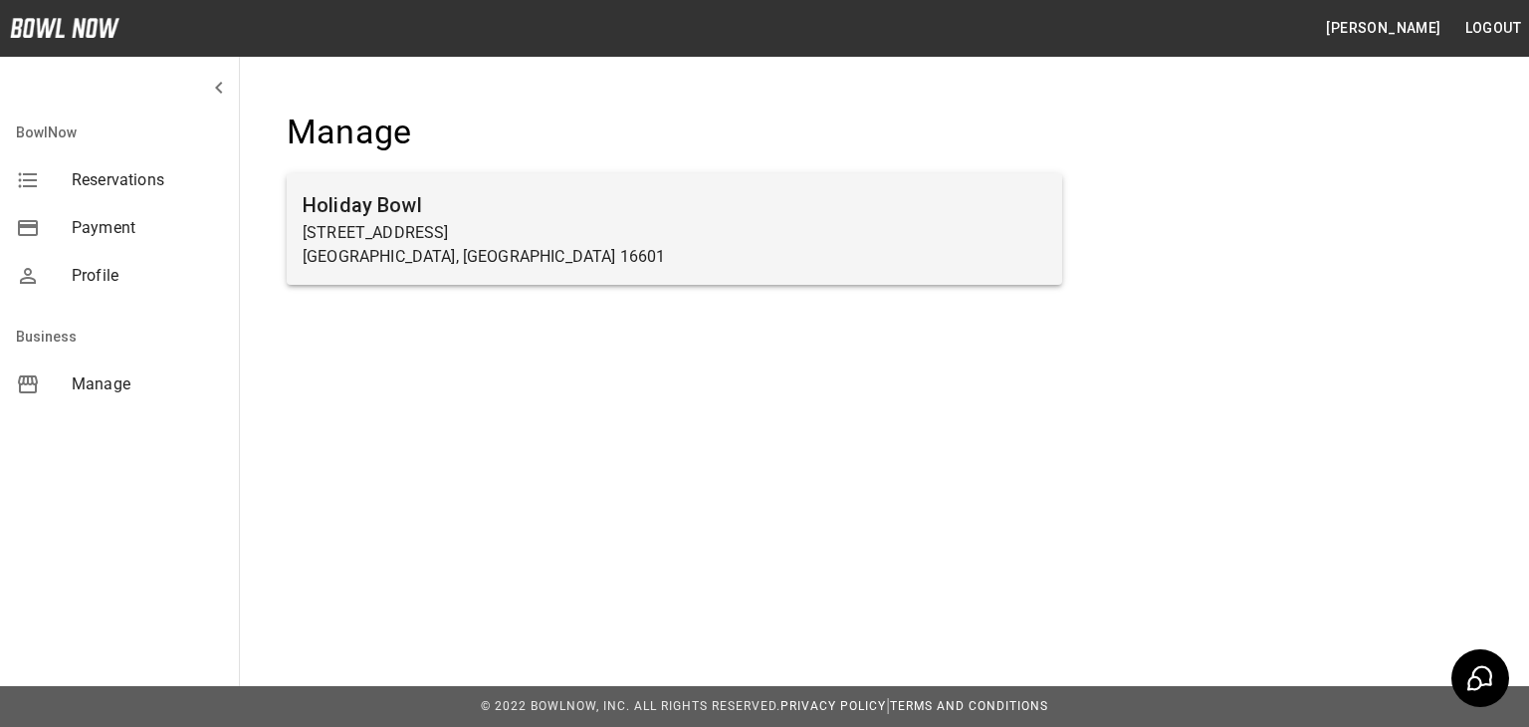
click at [443, 229] on p "[STREET_ADDRESS]" at bounding box center [675, 233] width 744 height 24
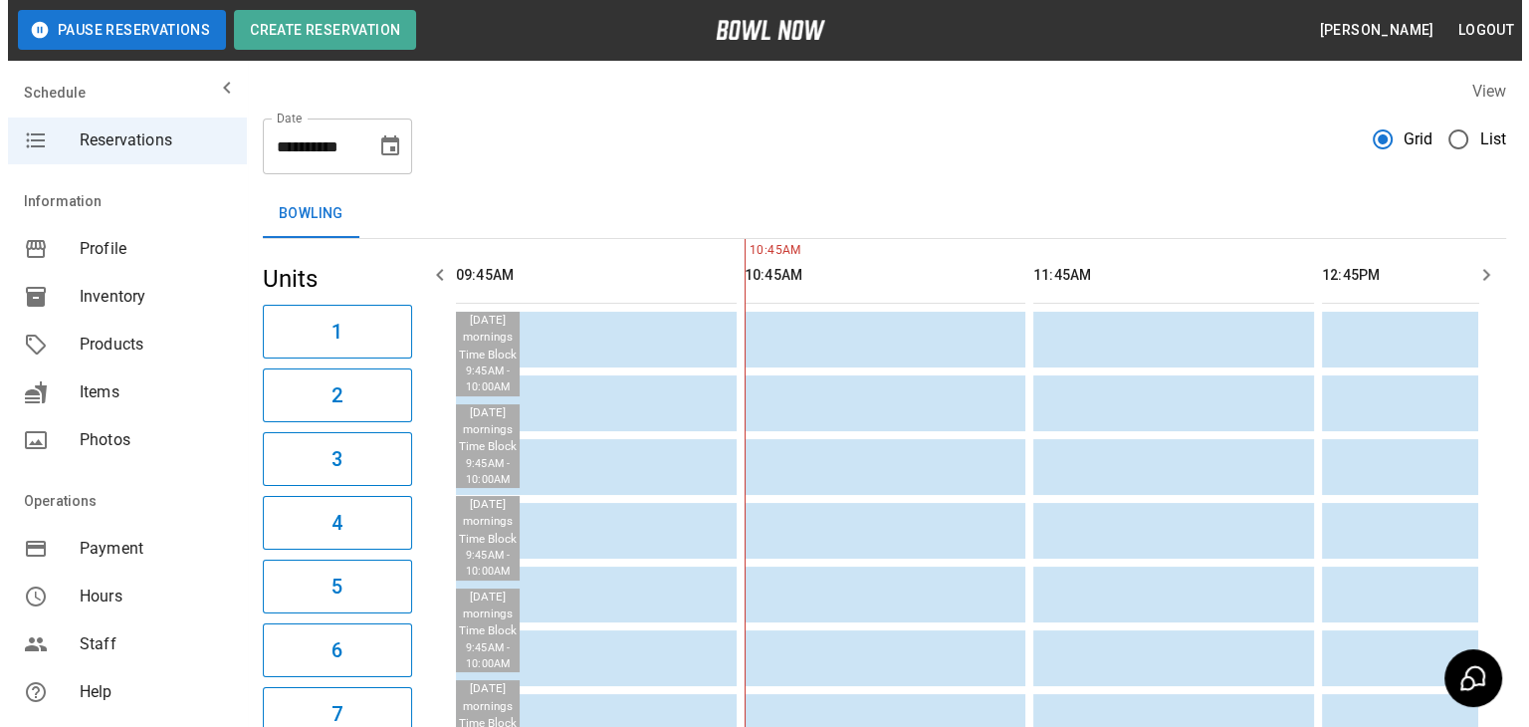
scroll to position [0, 289]
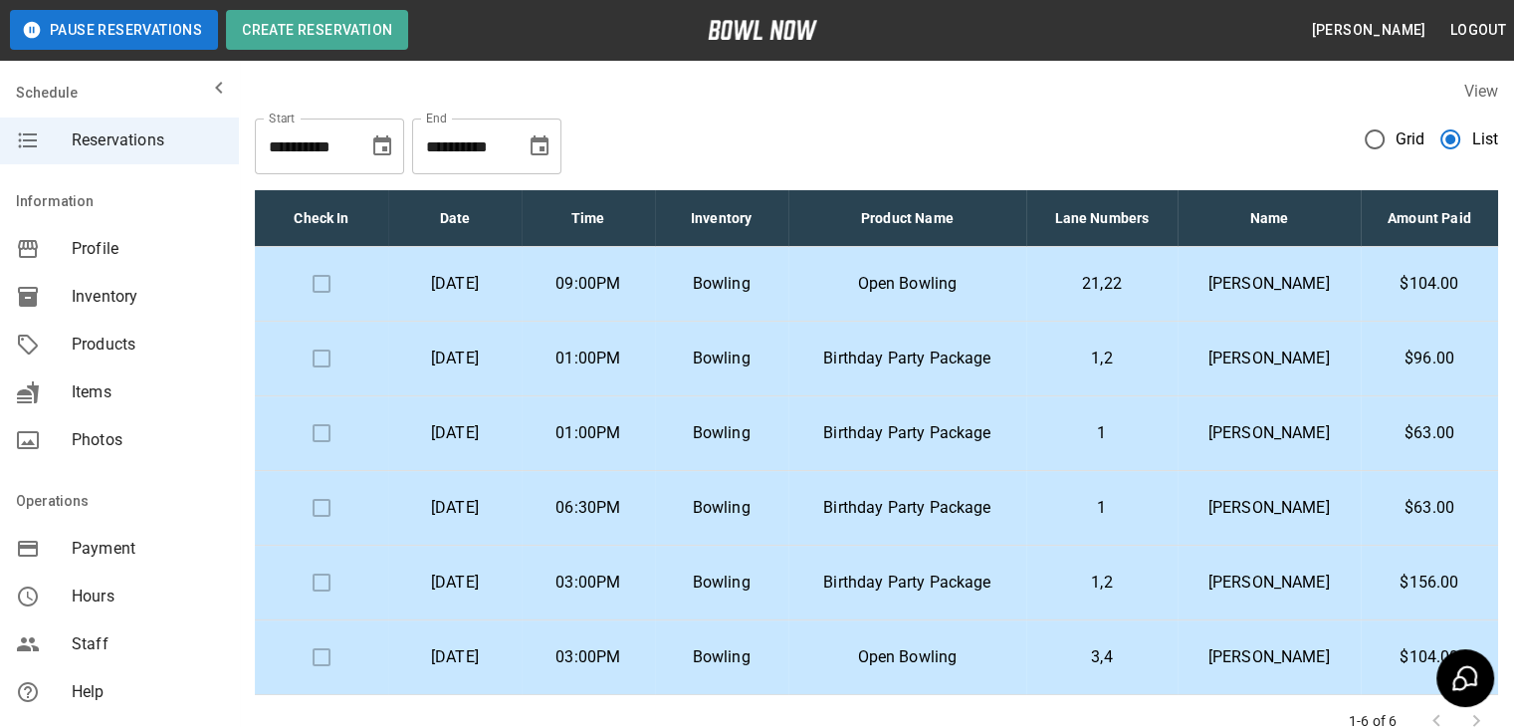
click at [936, 575] on p "Birthday Party Package" at bounding box center [907, 582] width 206 height 24
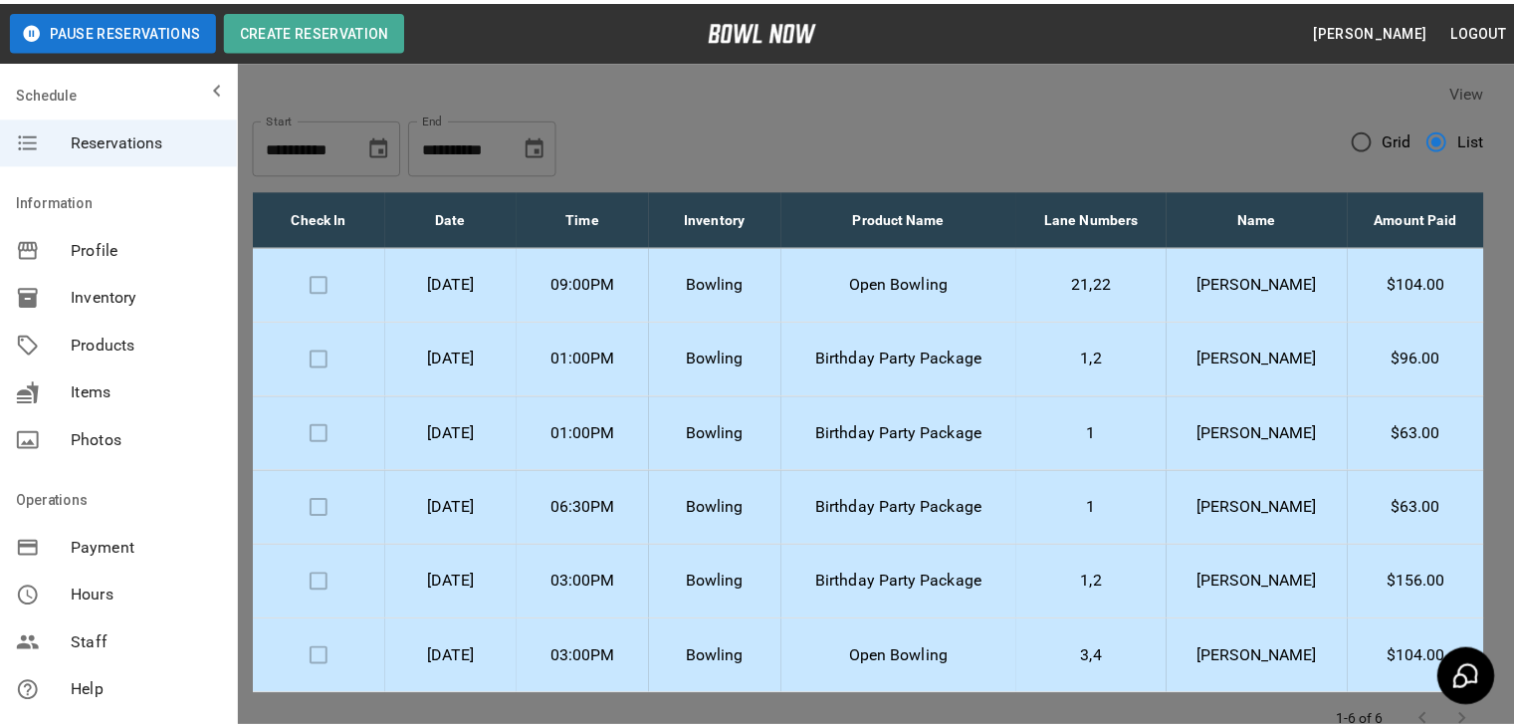
scroll to position [792, 0]
